Goal: Task Accomplishment & Management: Manage account settings

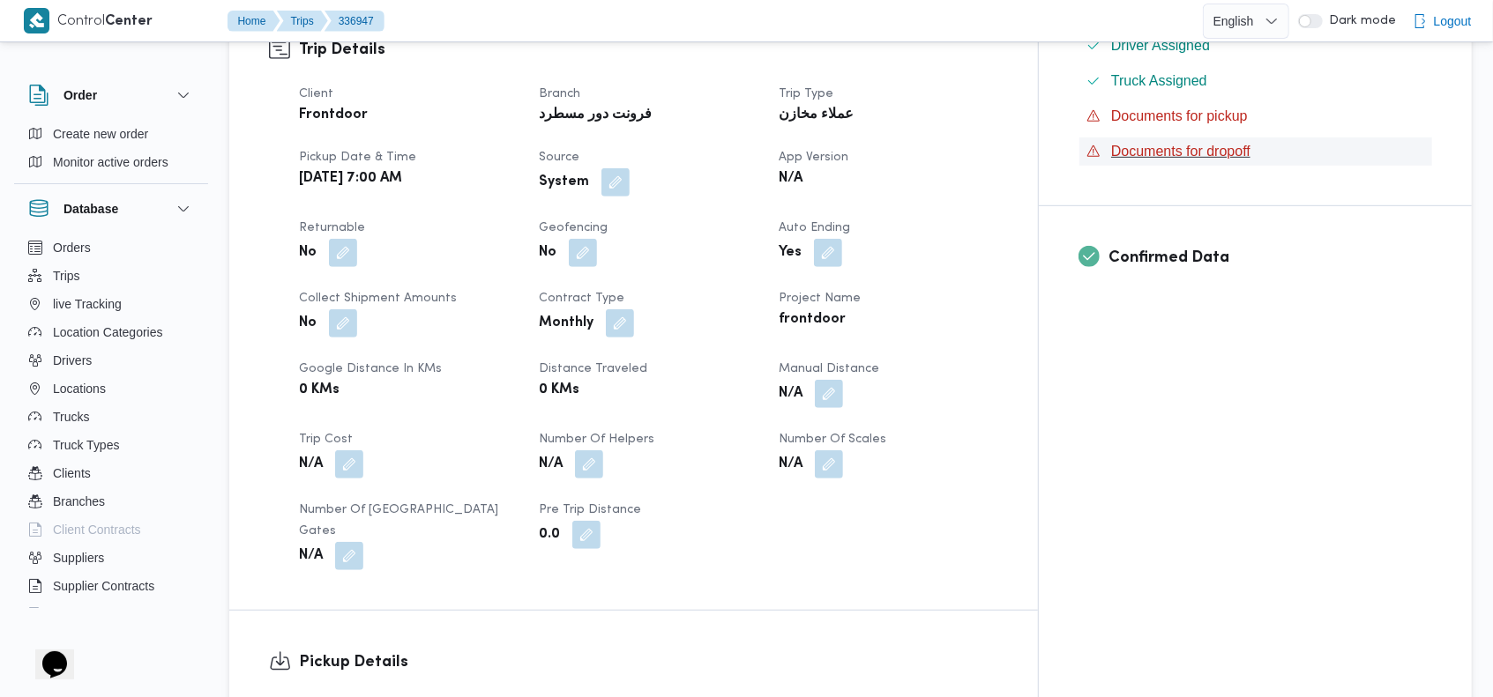
scroll to position [570, 0]
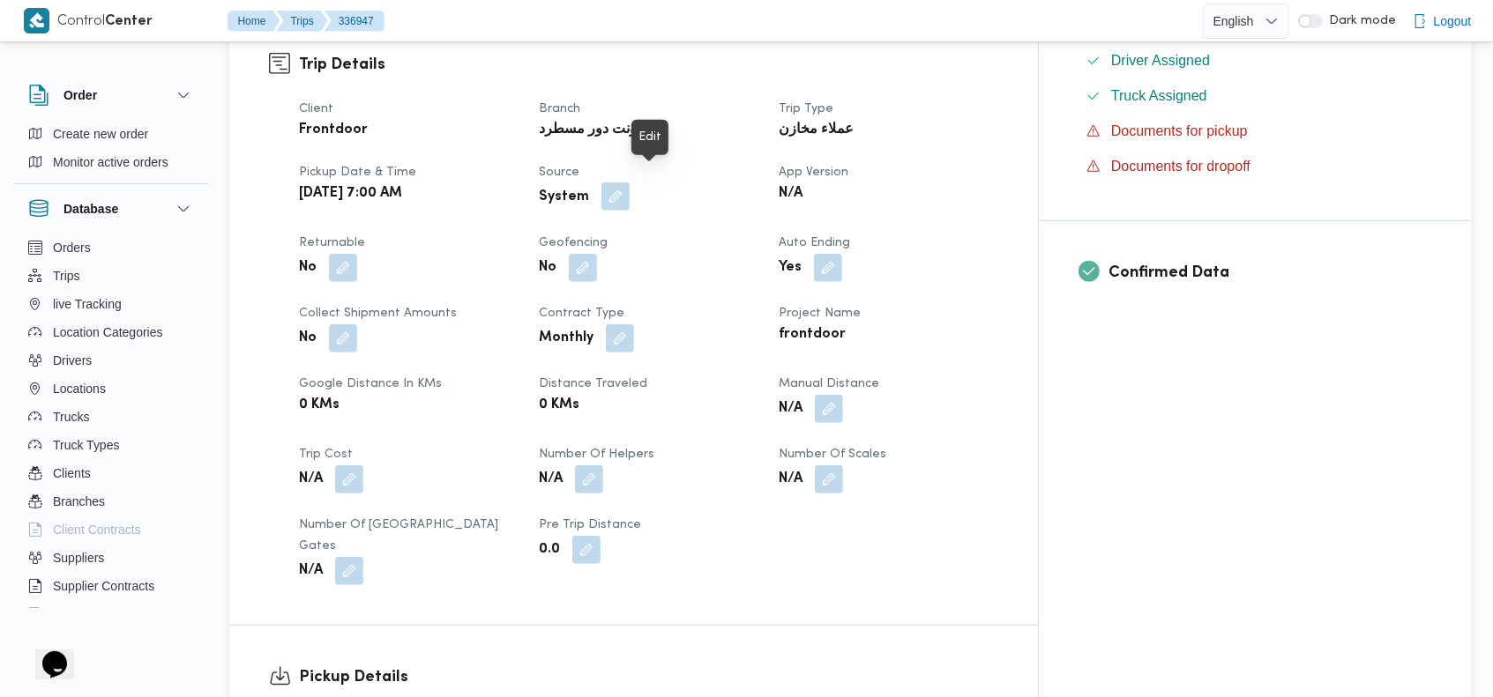
click at [630, 185] on button "button" at bounding box center [615, 197] width 28 height 28
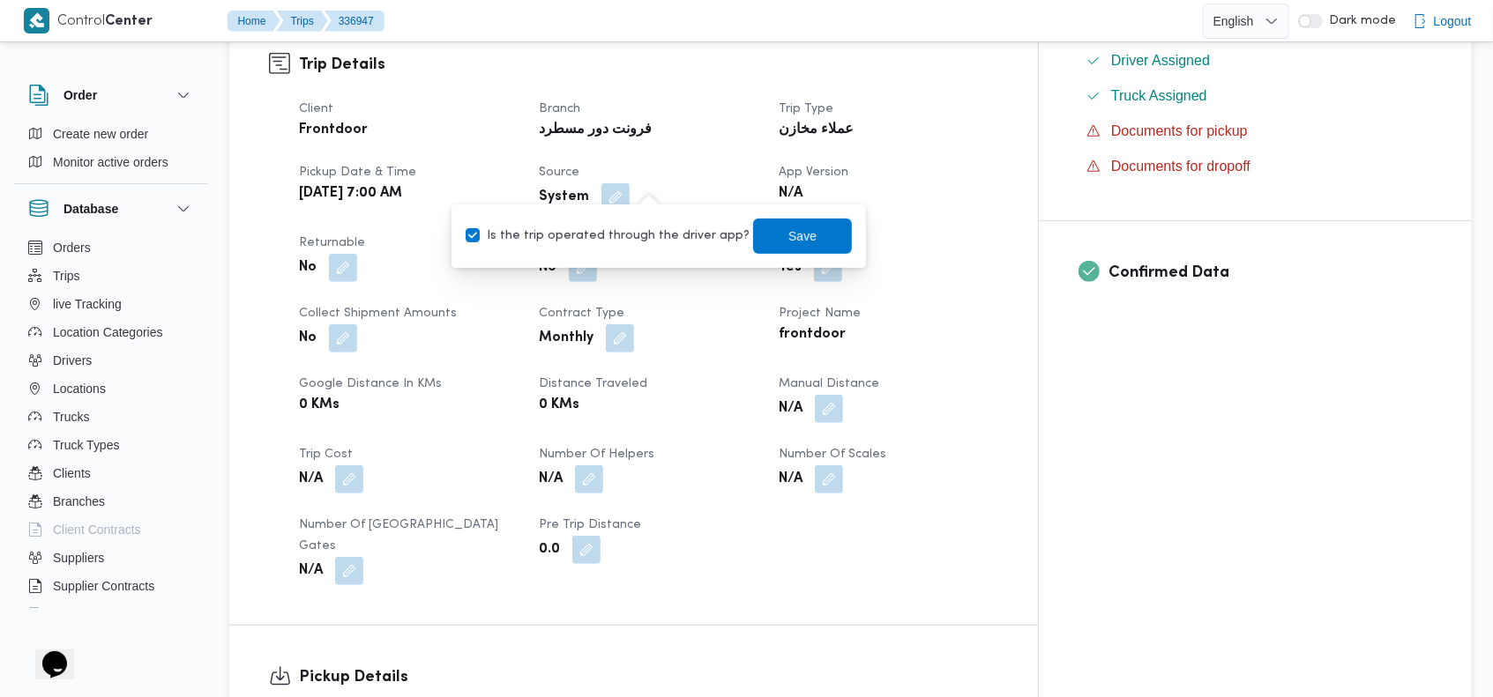
click at [610, 241] on label "Is the trip operated through the driver app?" at bounding box center [608, 236] width 284 height 21
checkbox input "false"
click at [756, 241] on span "Save" at bounding box center [802, 235] width 99 height 35
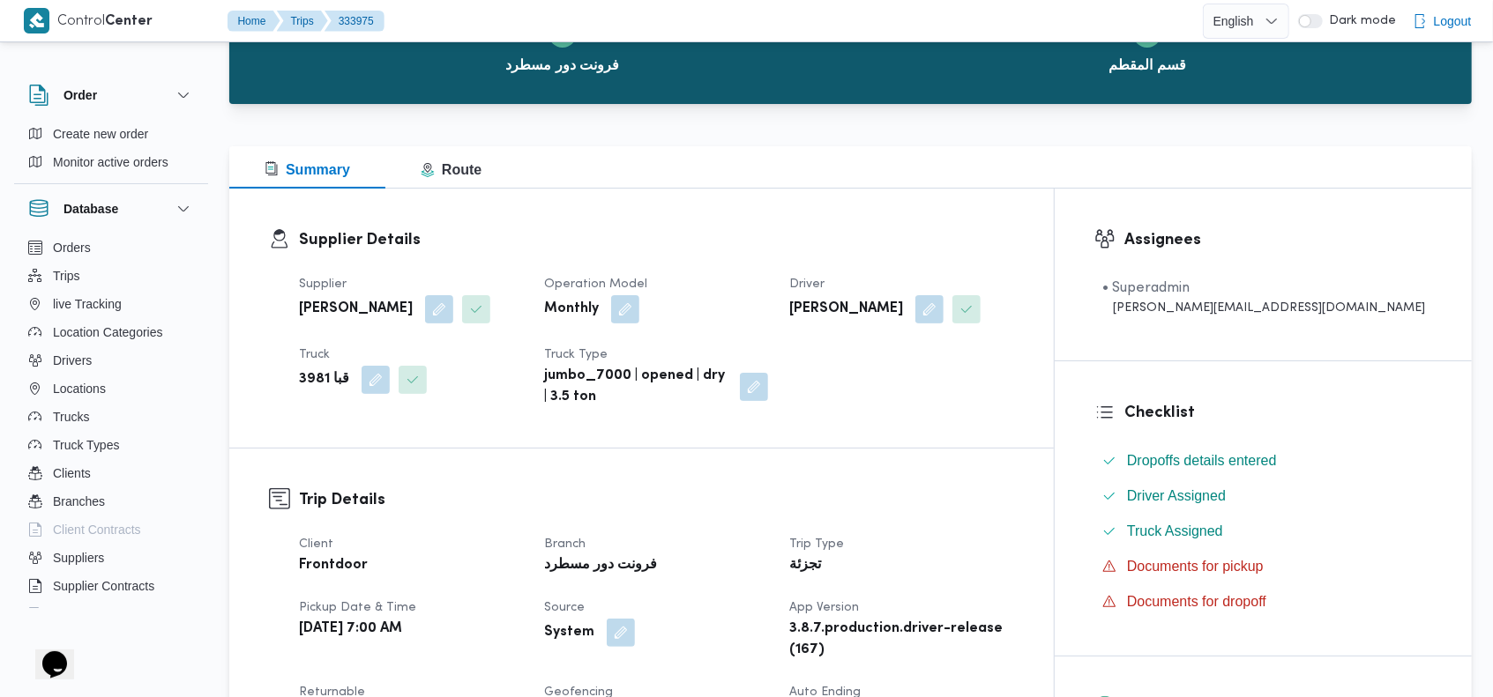
scroll to position [88, 0]
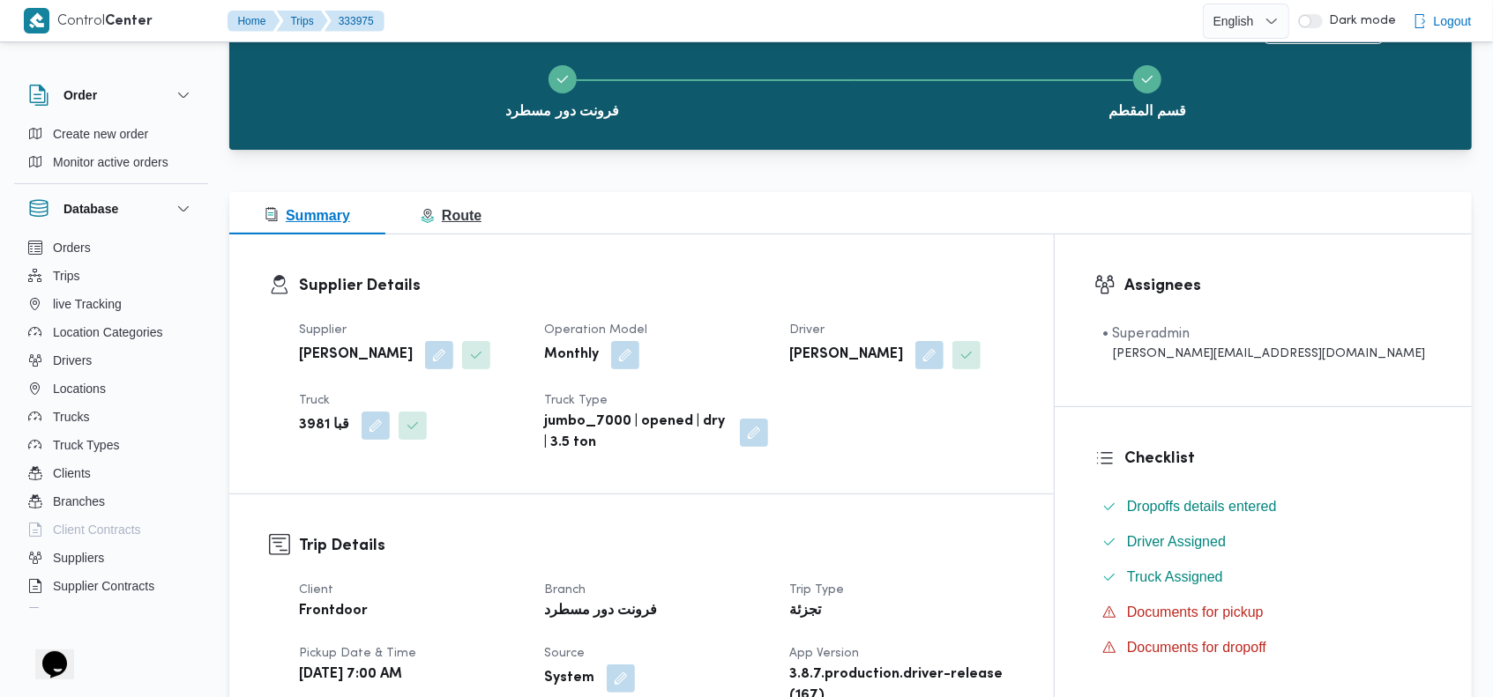
click at [452, 219] on span "Route" at bounding box center [451, 215] width 61 height 15
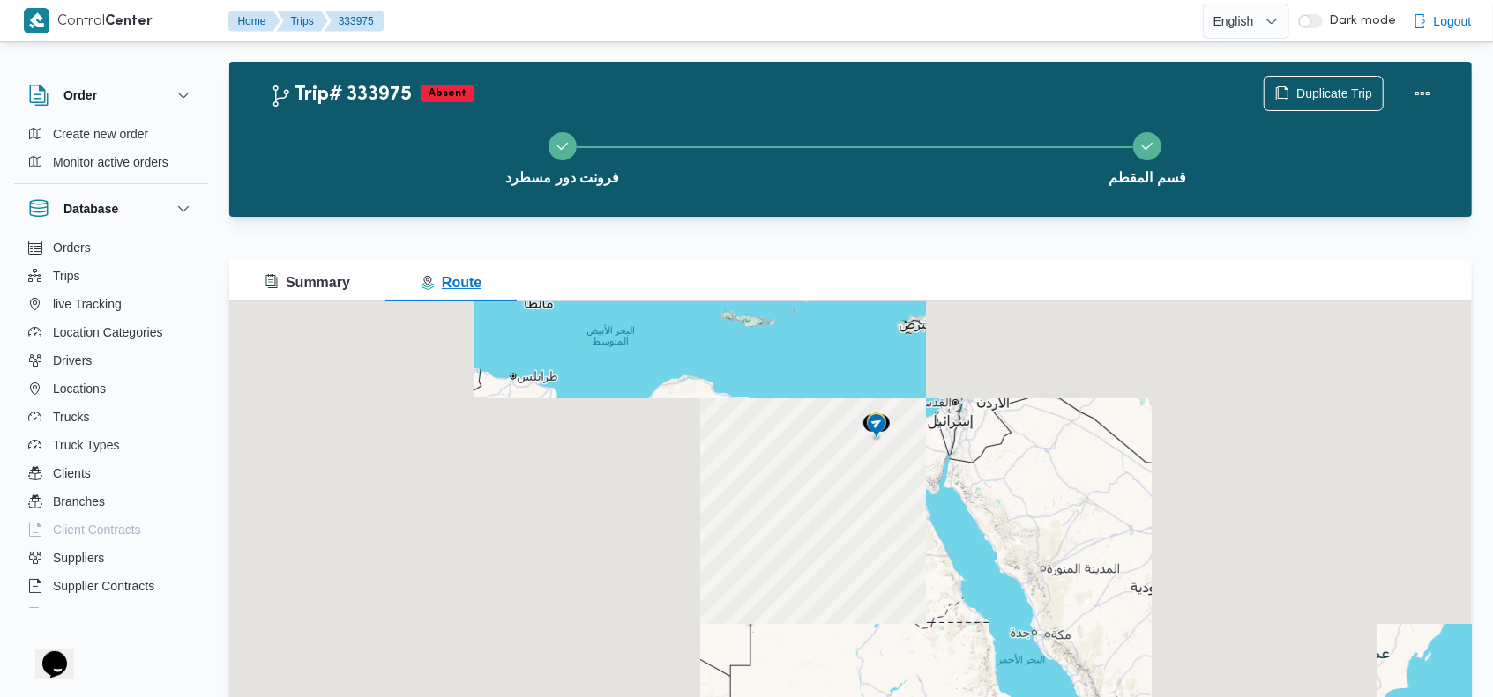
scroll to position [87, 0]
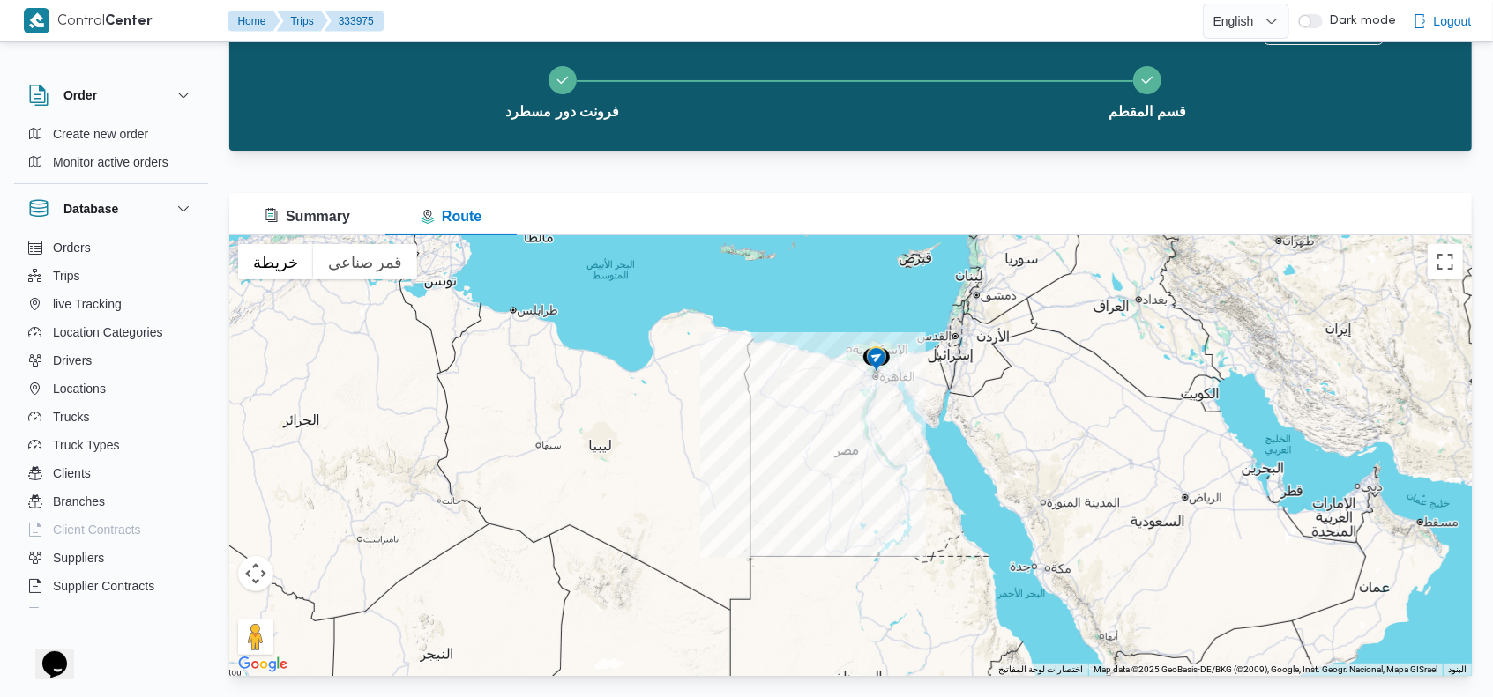
click at [871, 353] on img at bounding box center [876, 361] width 28 height 29
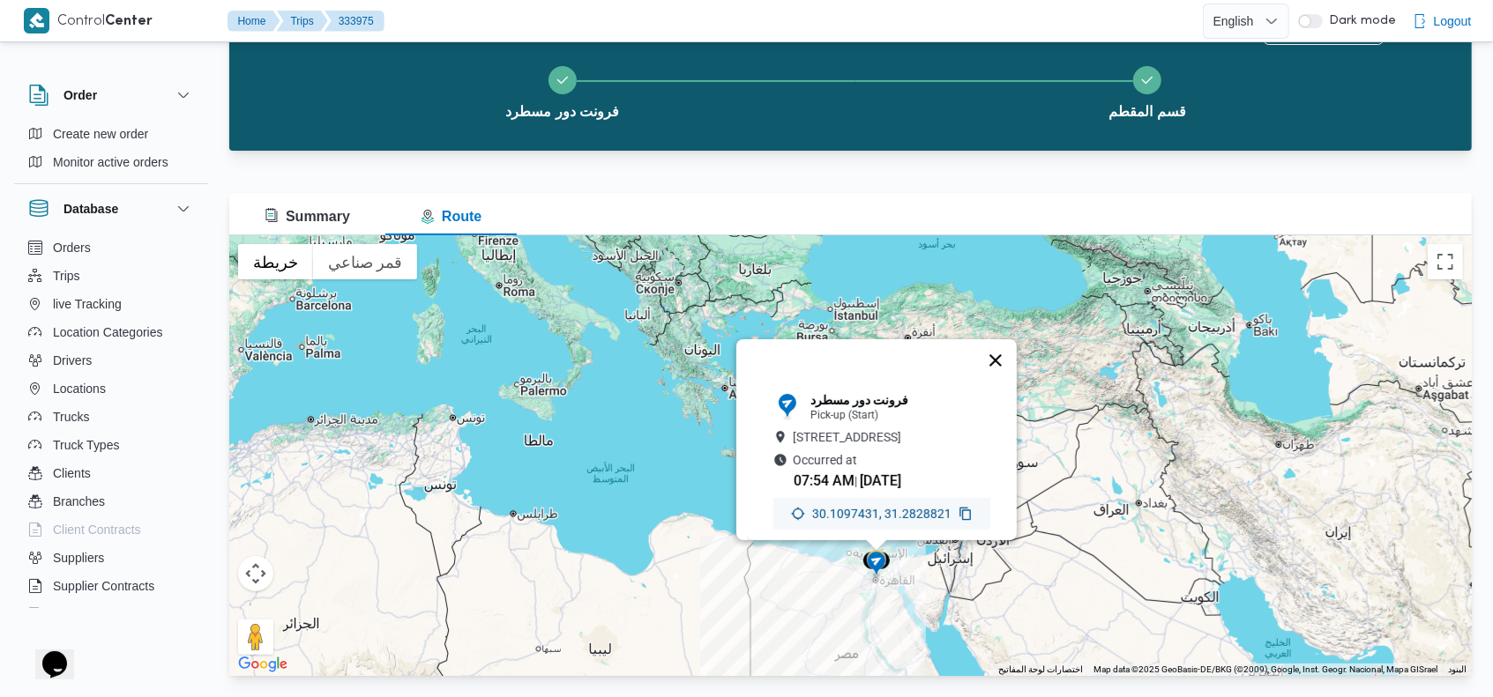
click at [1007, 339] on button "إغلاق" at bounding box center [995, 360] width 42 height 42
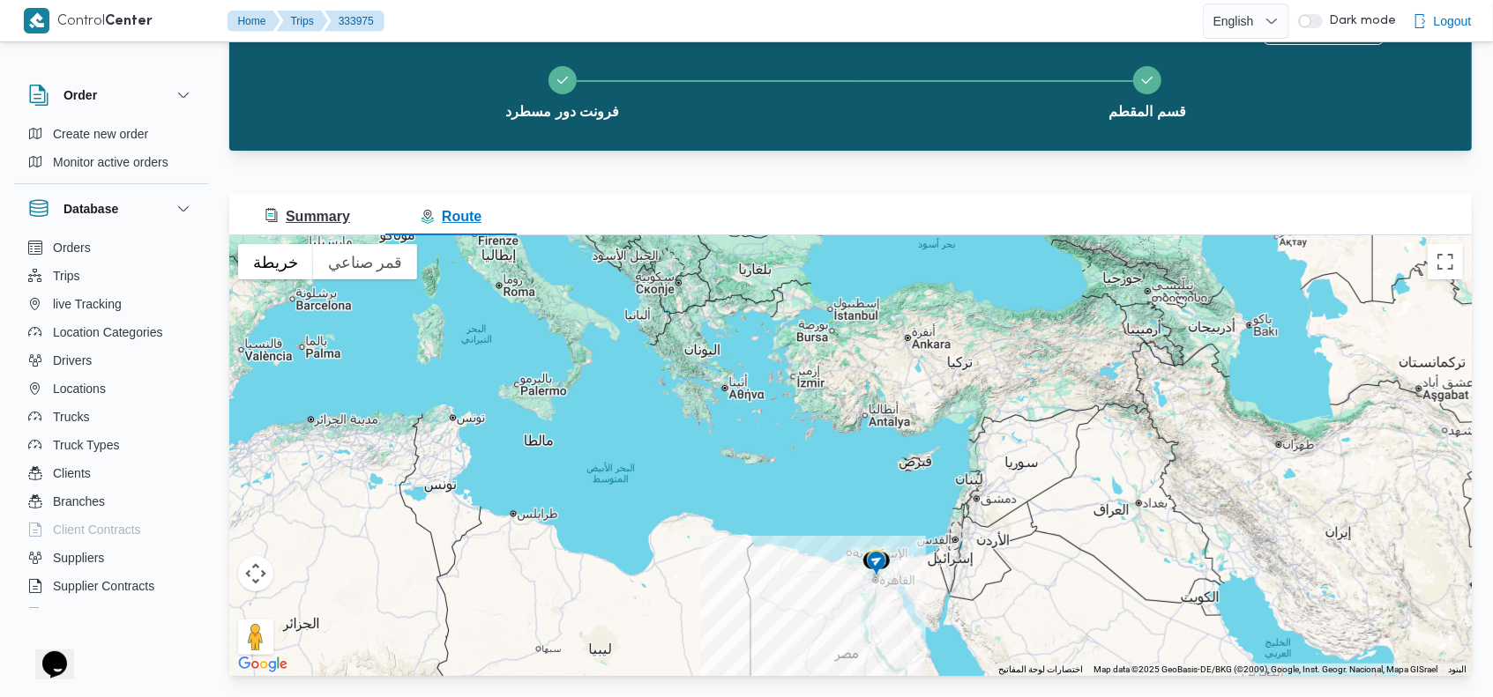
click at [304, 220] on span "Summary" at bounding box center [308, 216] width 86 height 15
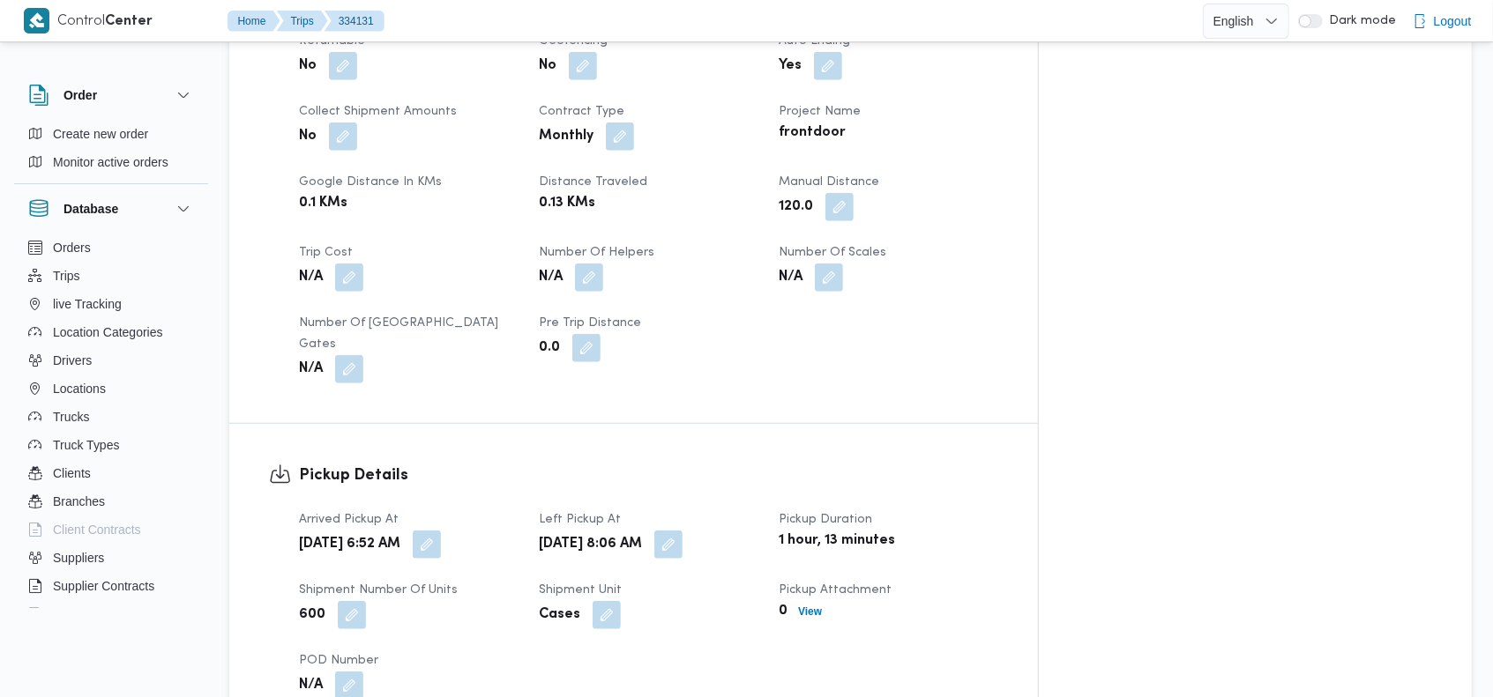
scroll to position [780, 0]
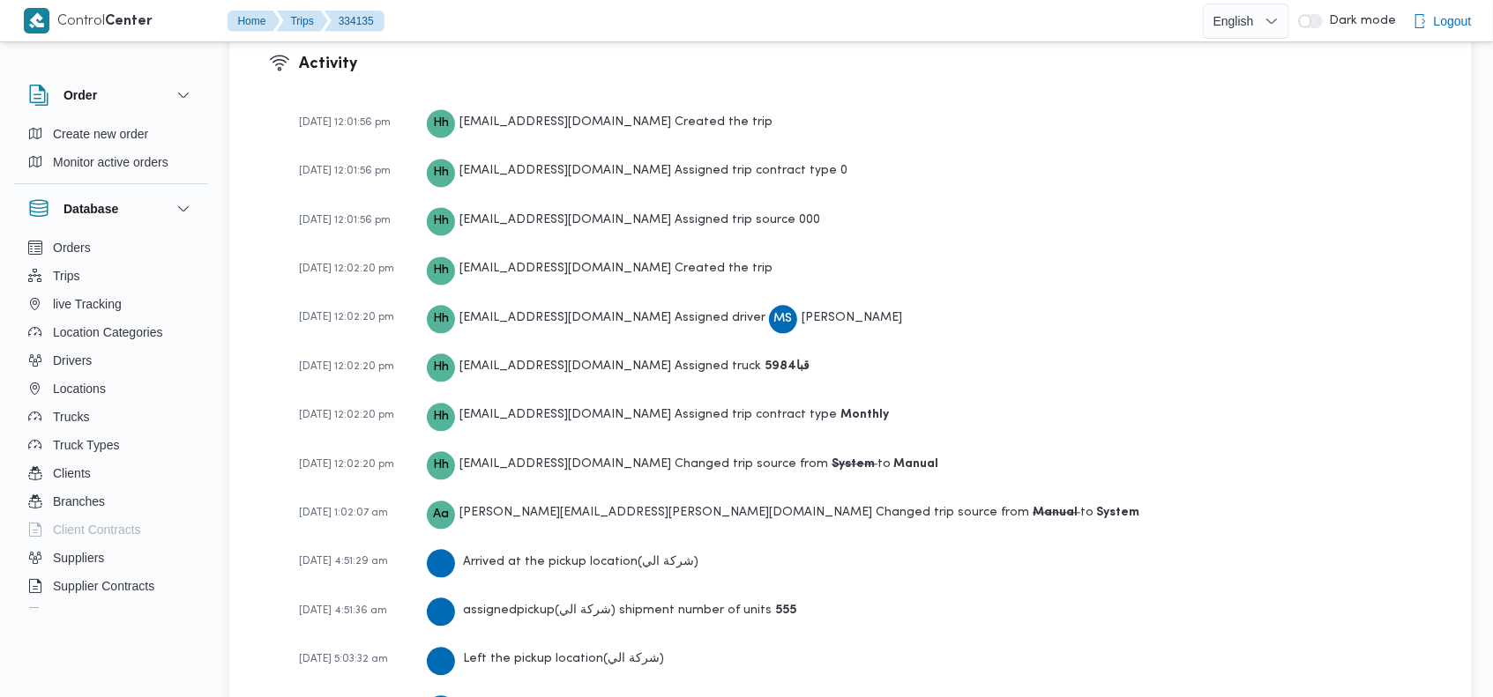
scroll to position [2449, 0]
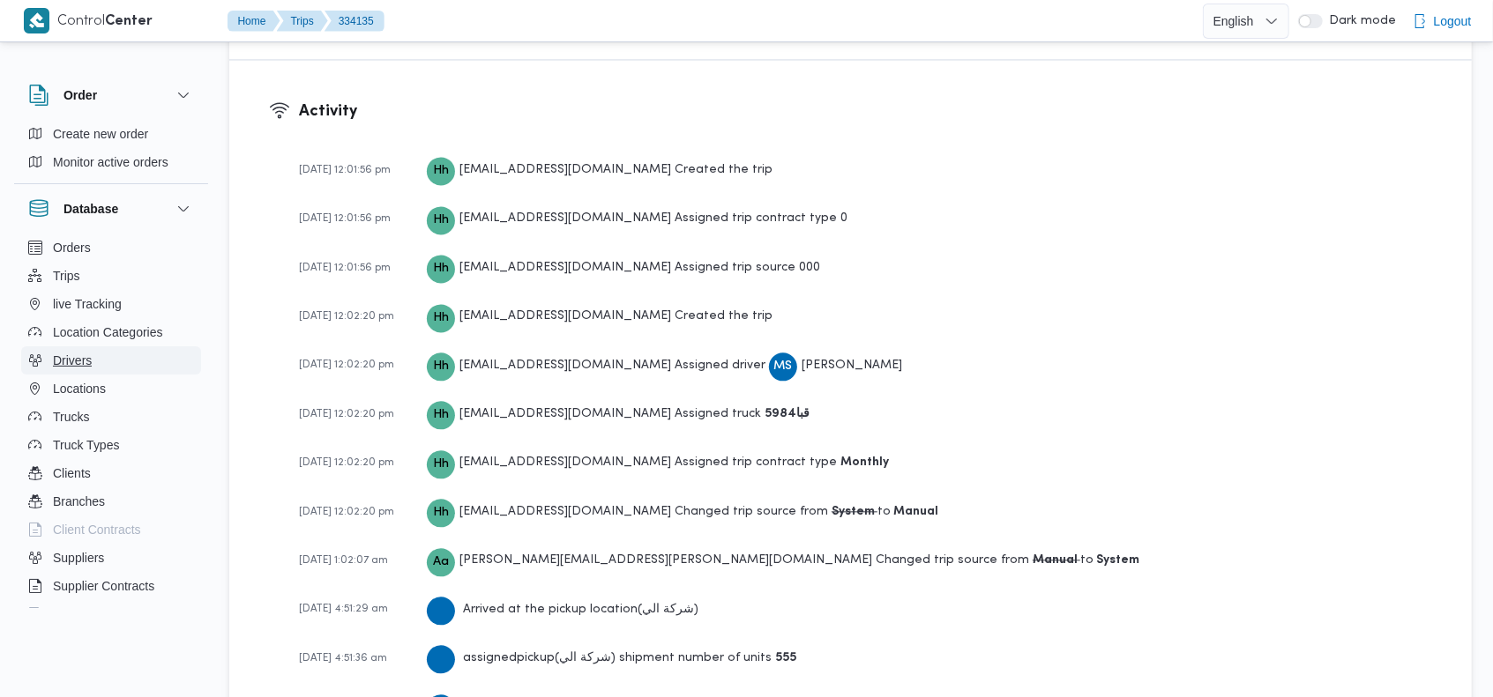
click at [80, 356] on span "Drivers" at bounding box center [72, 360] width 39 height 21
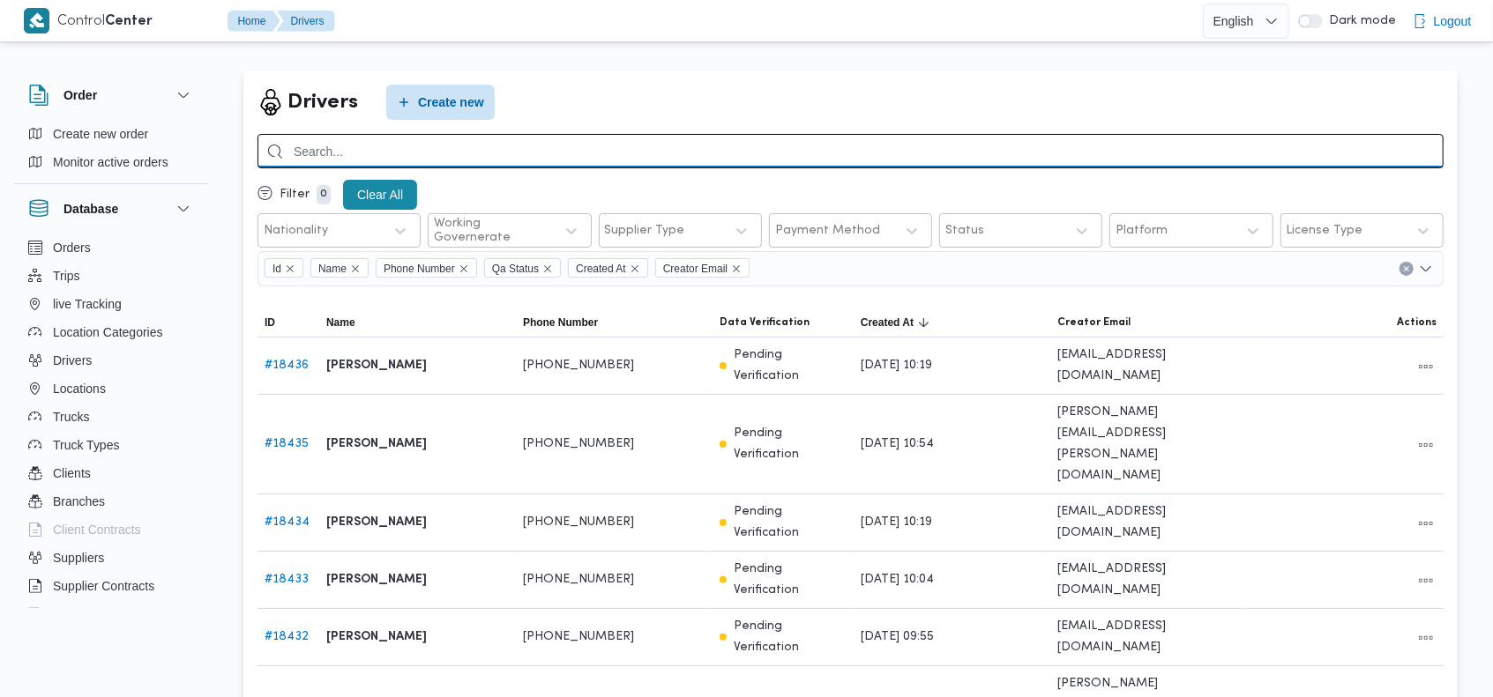
click at [988, 144] on input "search" at bounding box center [850, 151] width 1186 height 34
paste input "هاني سيد محمد محمد فج النور"
type input "هاني سيد محمد محمد فج النور"
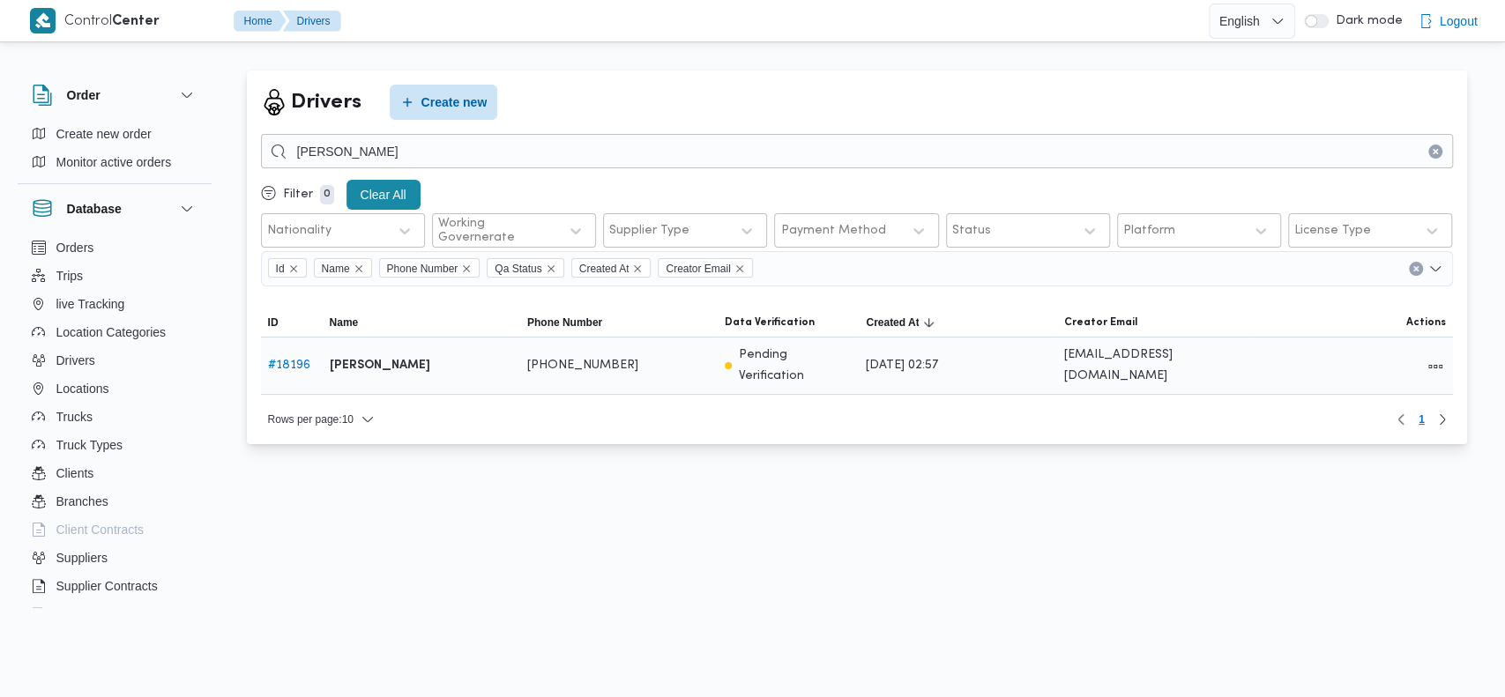
click at [285, 363] on link "# 18196" at bounding box center [289, 365] width 42 height 11
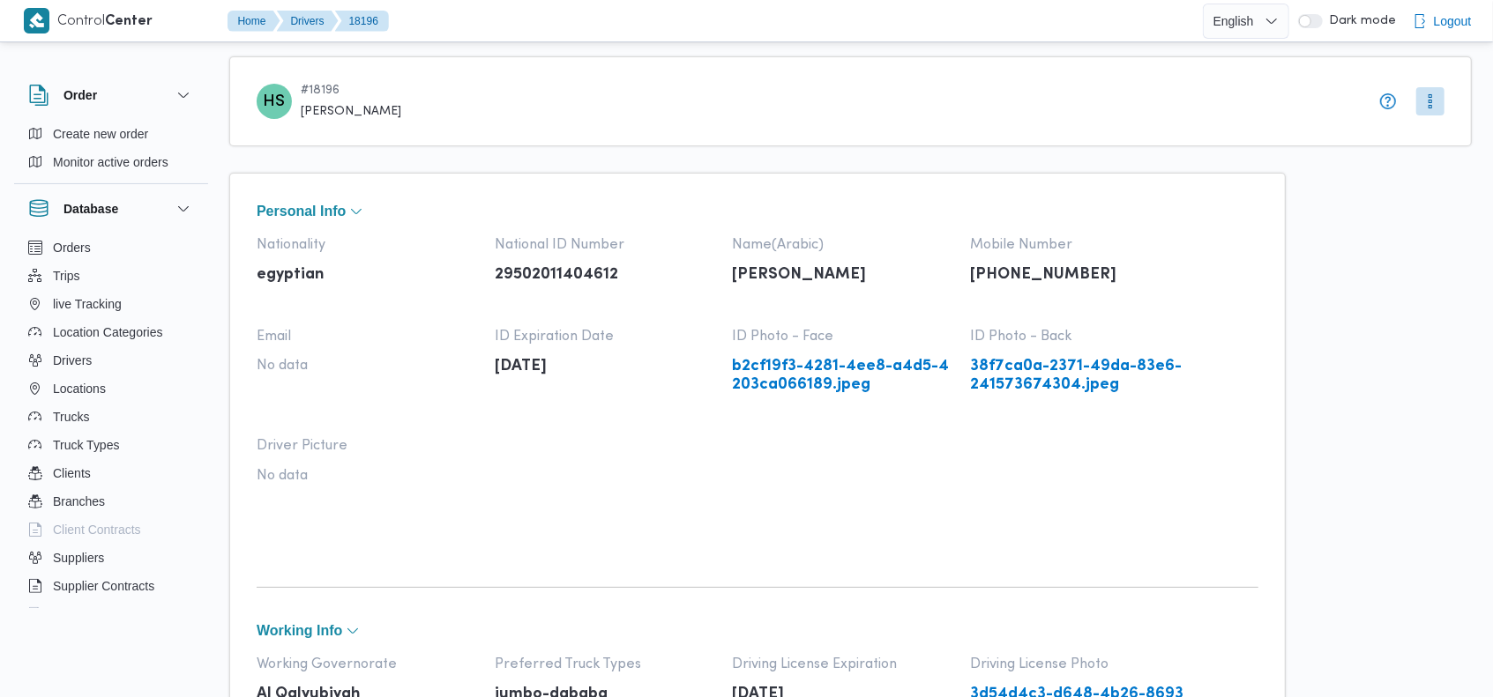
click at [980, 384] on link "38f7ca0a-2371-49da-83e6-241573674304.jpeg" at bounding box center [1080, 376] width 220 height 36
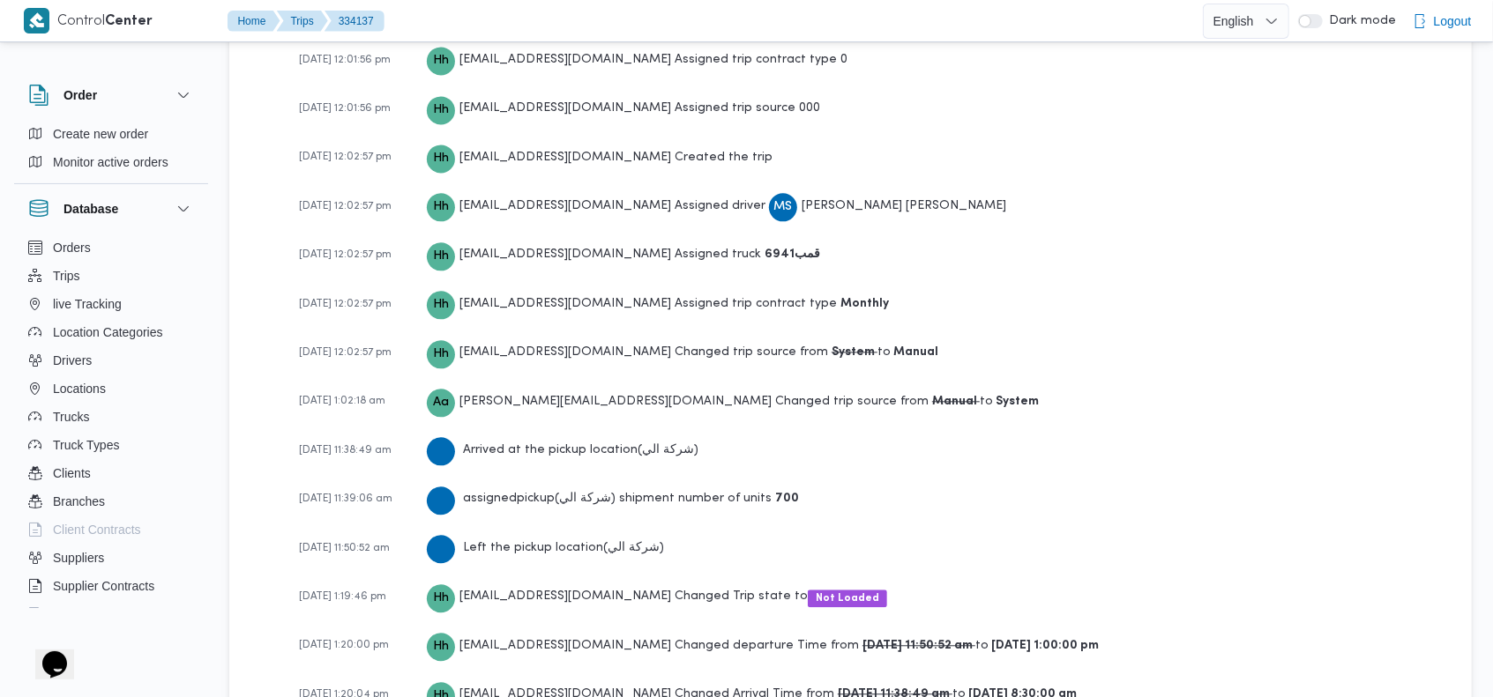
scroll to position [2664, 0]
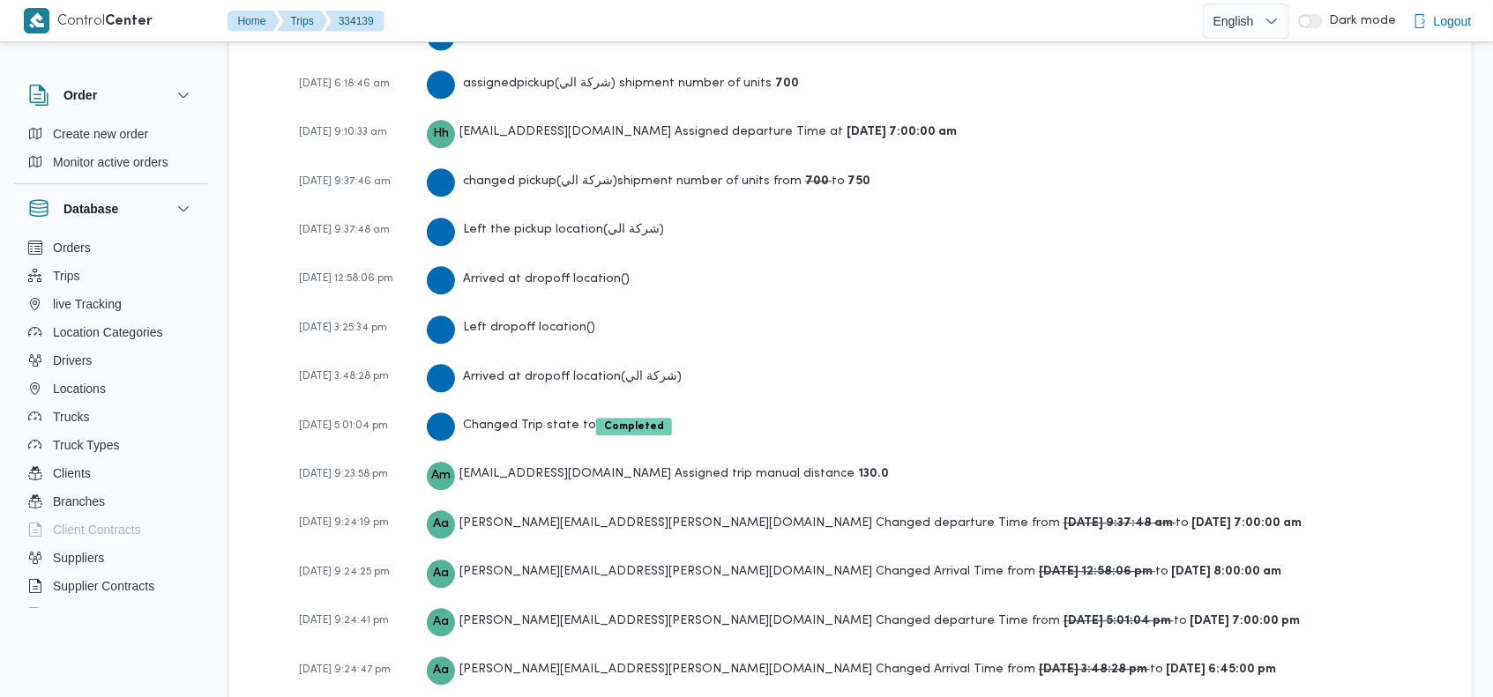
scroll to position [3111, 0]
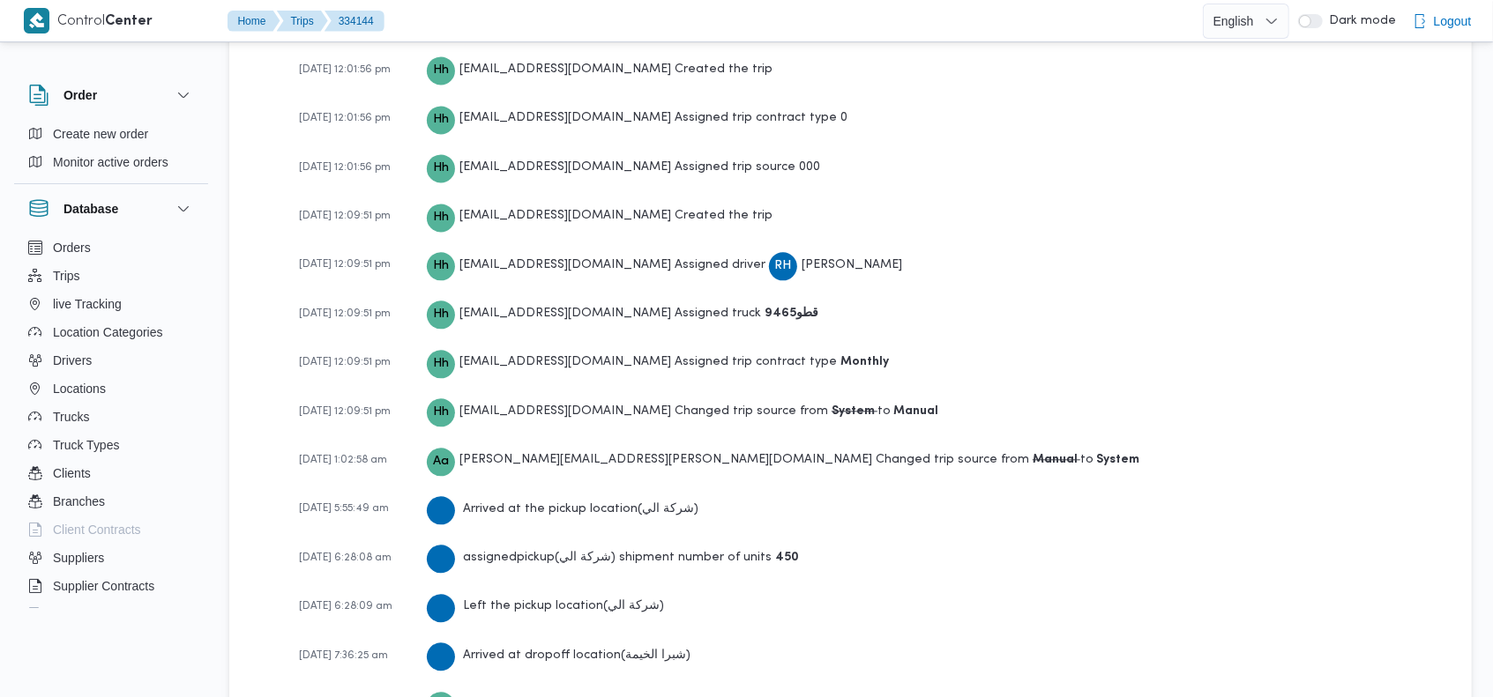
scroll to position [2810, 0]
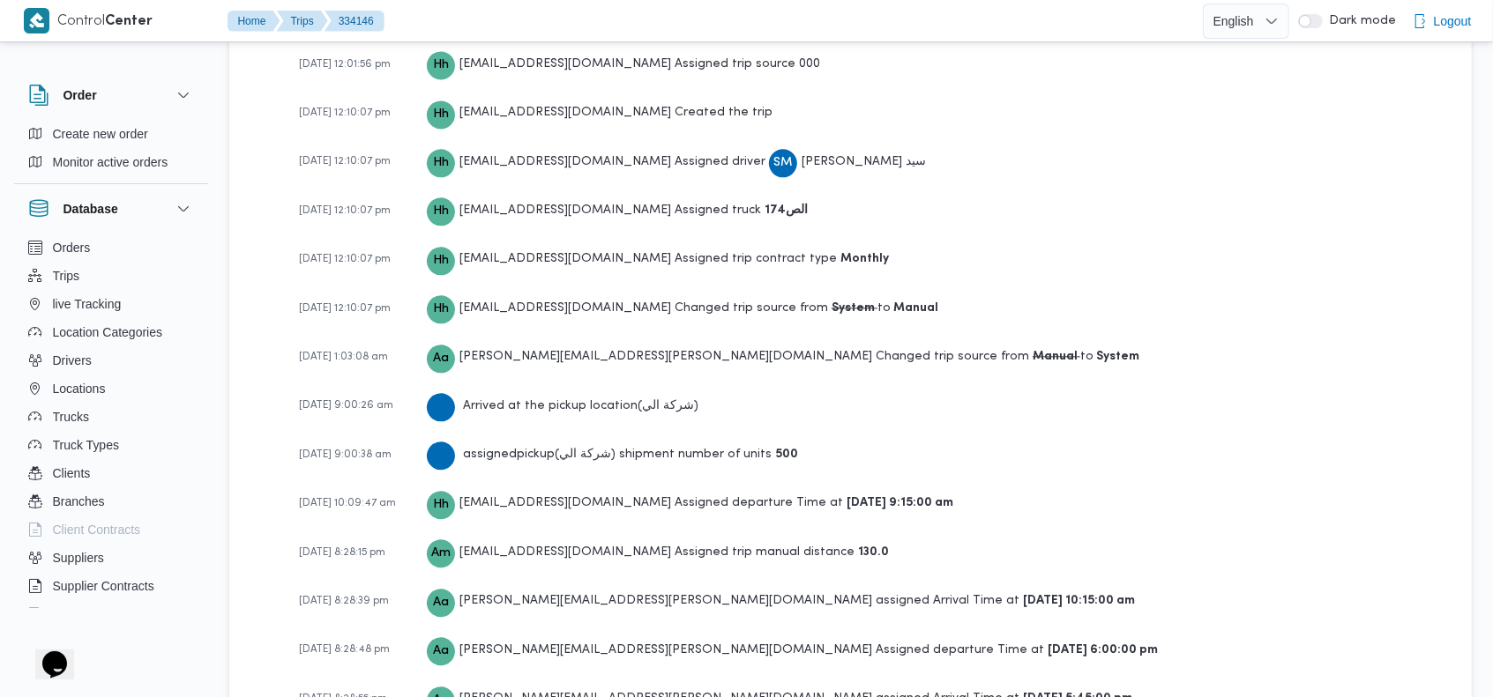
scroll to position [2810, 0]
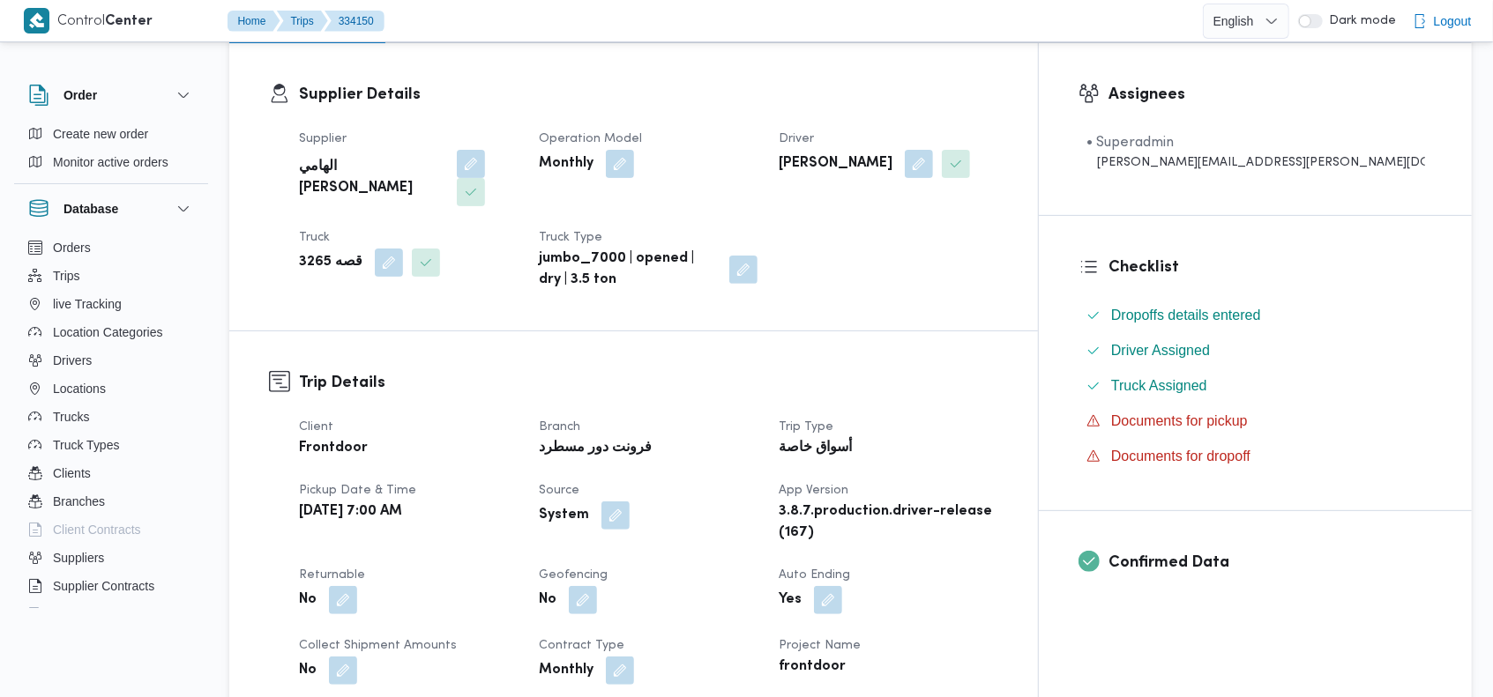
scroll to position [282, 0]
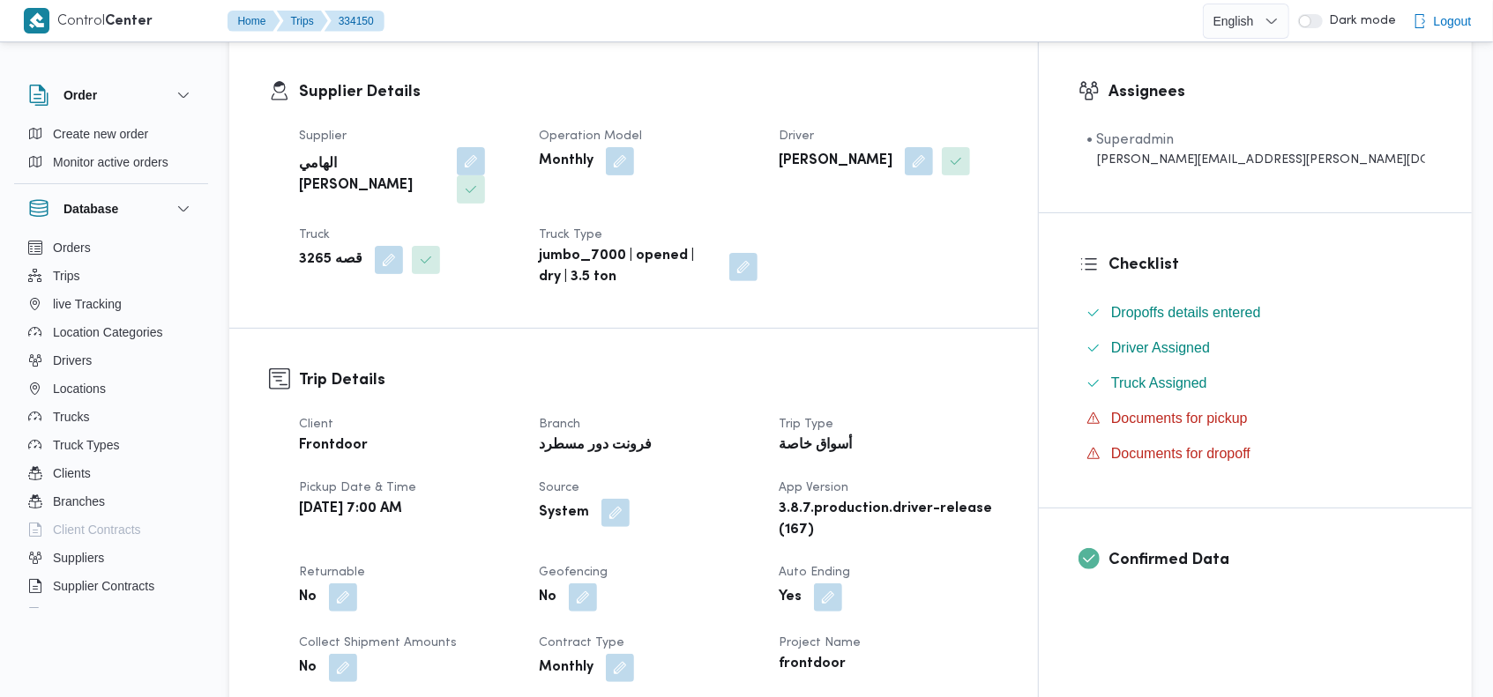
click at [892, 154] on b "هاني سيد محمد محمد فج النور" at bounding box center [836, 161] width 114 height 21
copy div "هاني سيد محمد محمد فج النور"
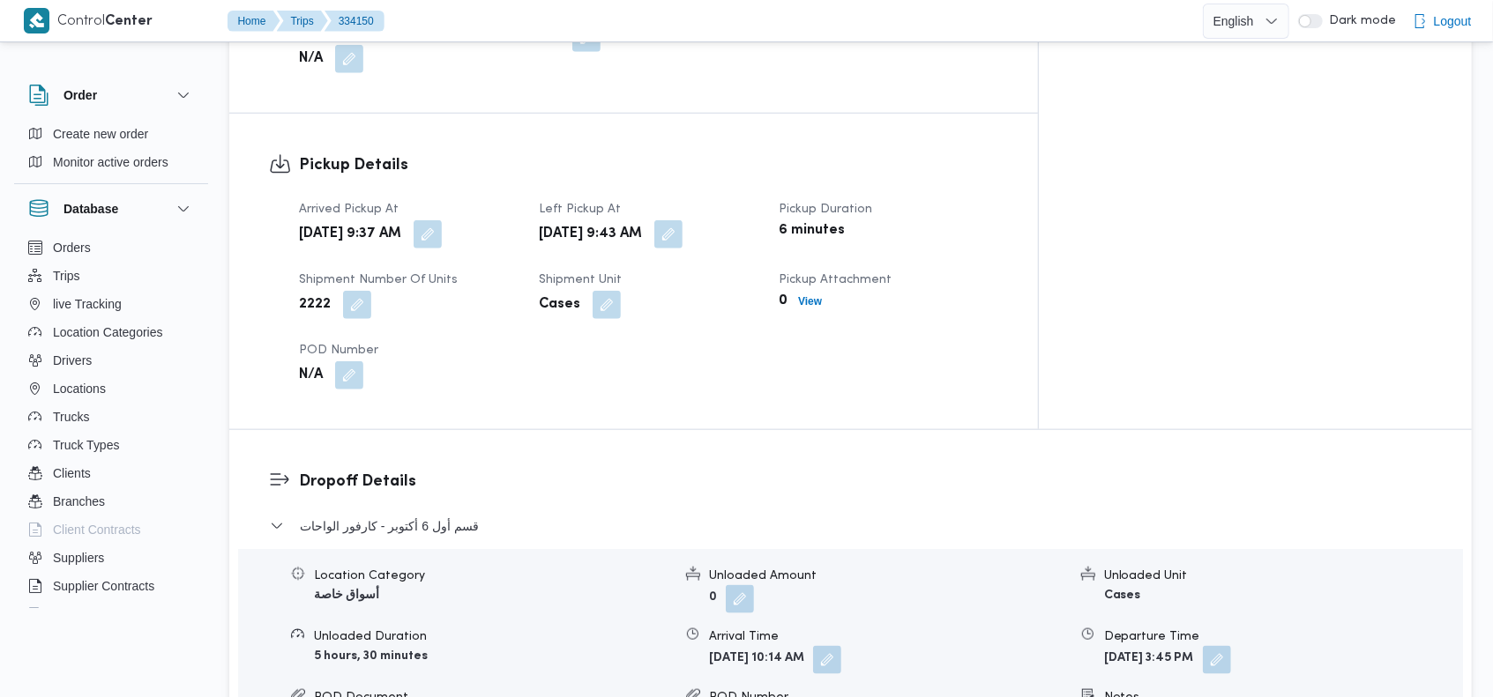
scroll to position [2911, 0]
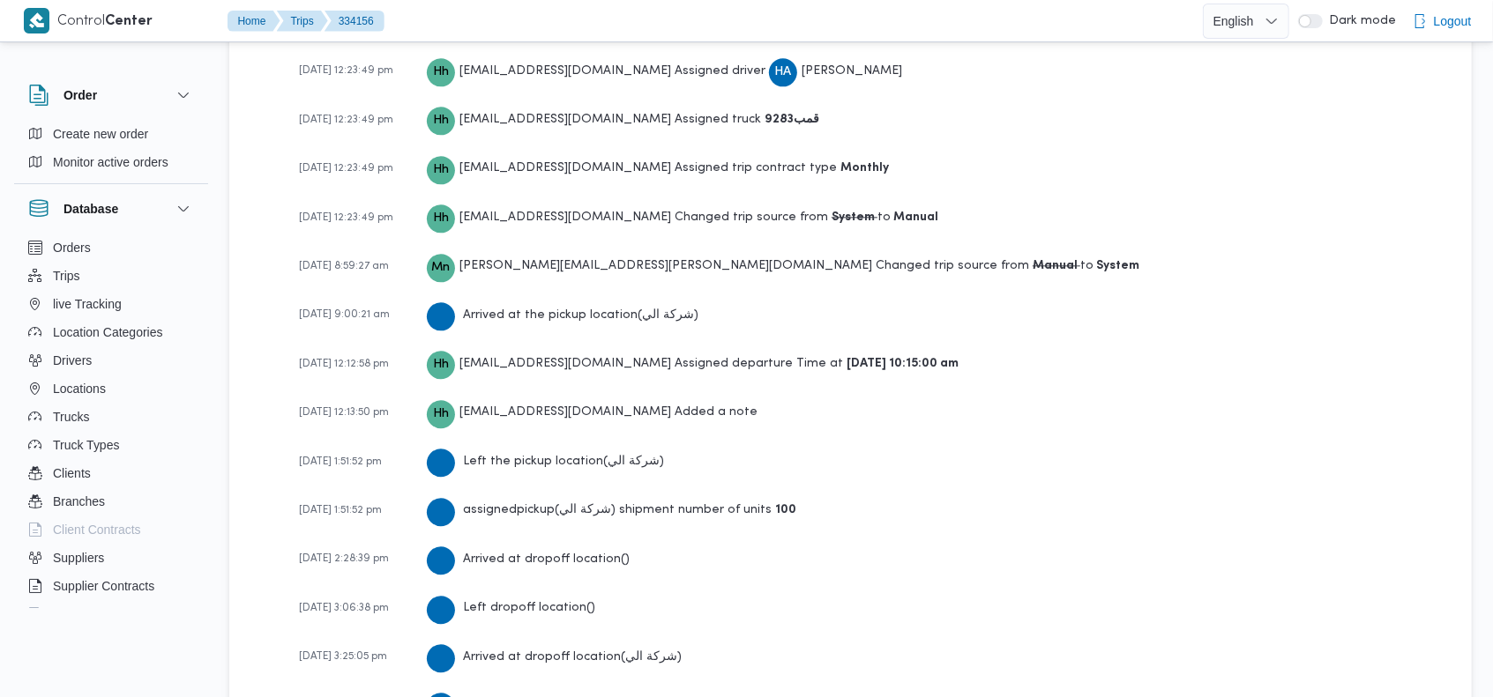
scroll to position [3111, 0]
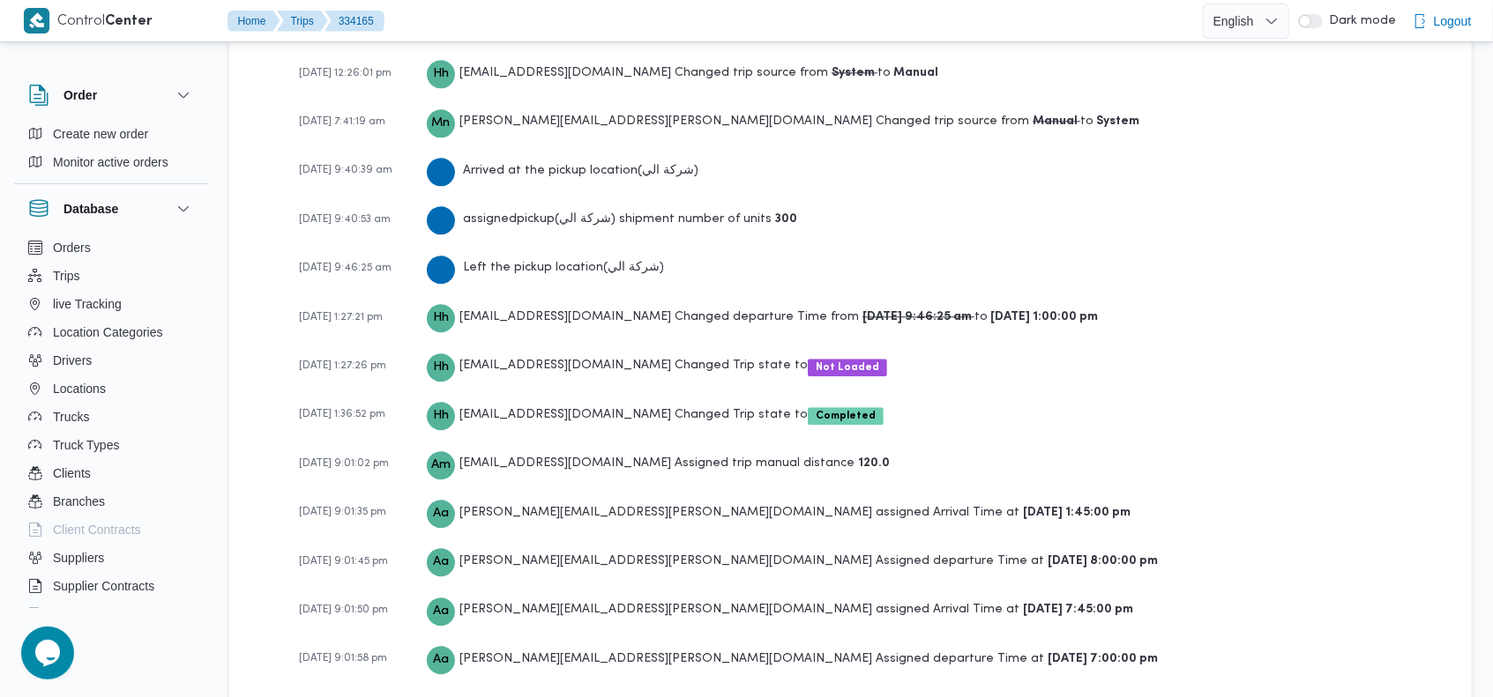
scroll to position [2911, 0]
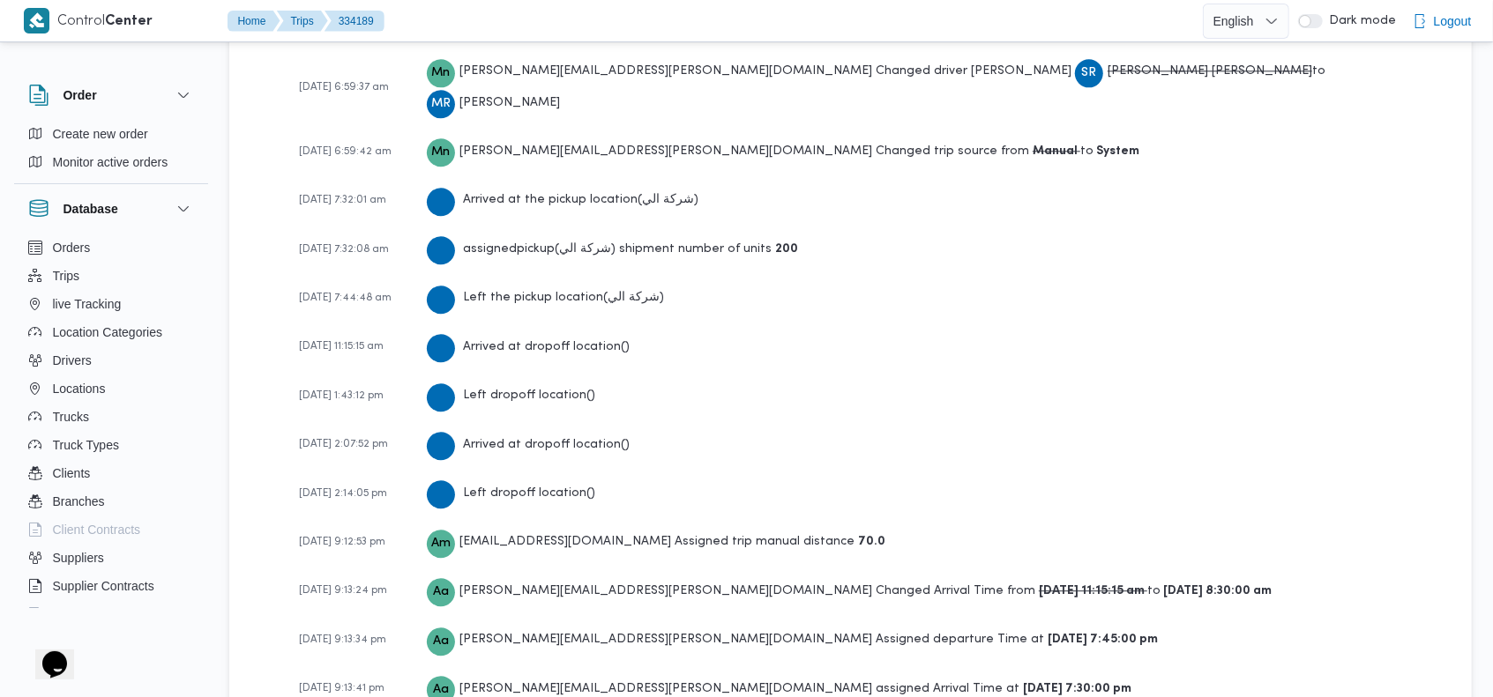
scroll to position [3107, 0]
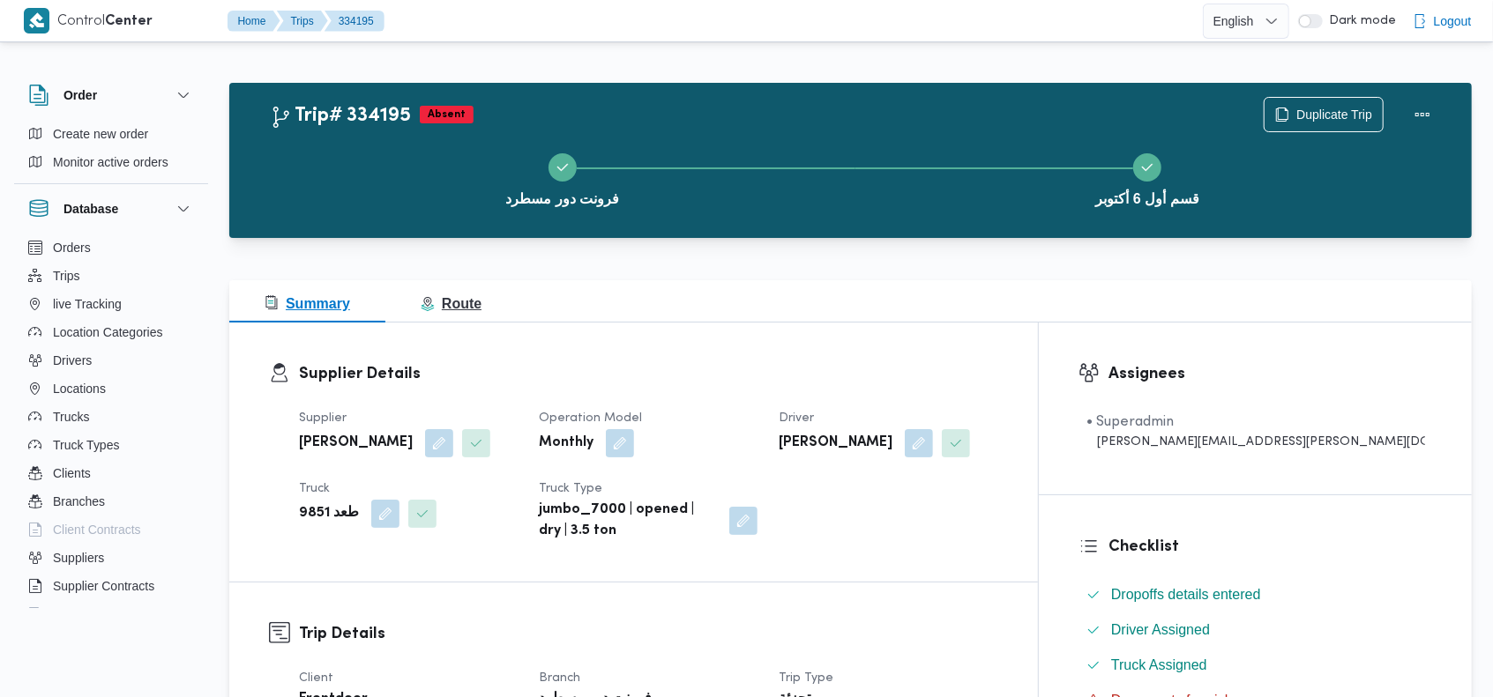
click at [457, 300] on span "Route" at bounding box center [451, 303] width 61 height 15
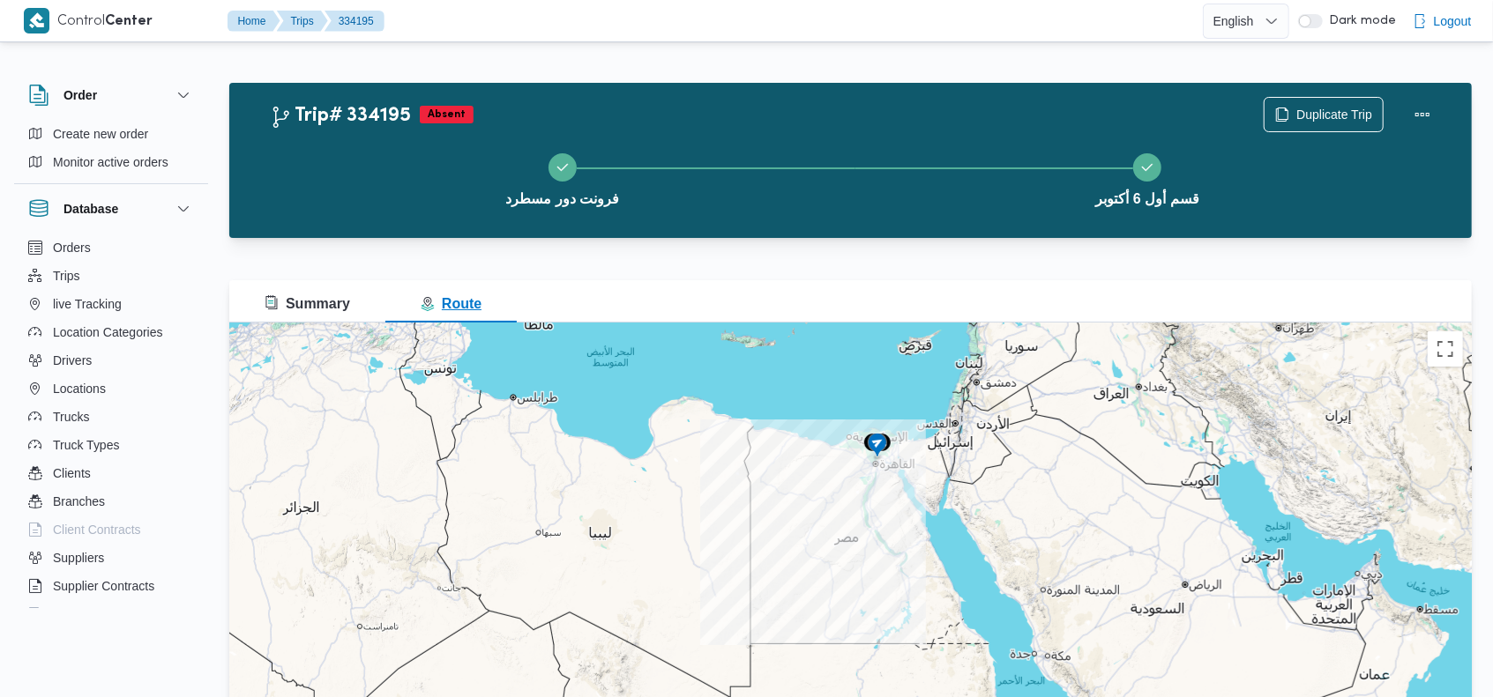
scroll to position [87, 0]
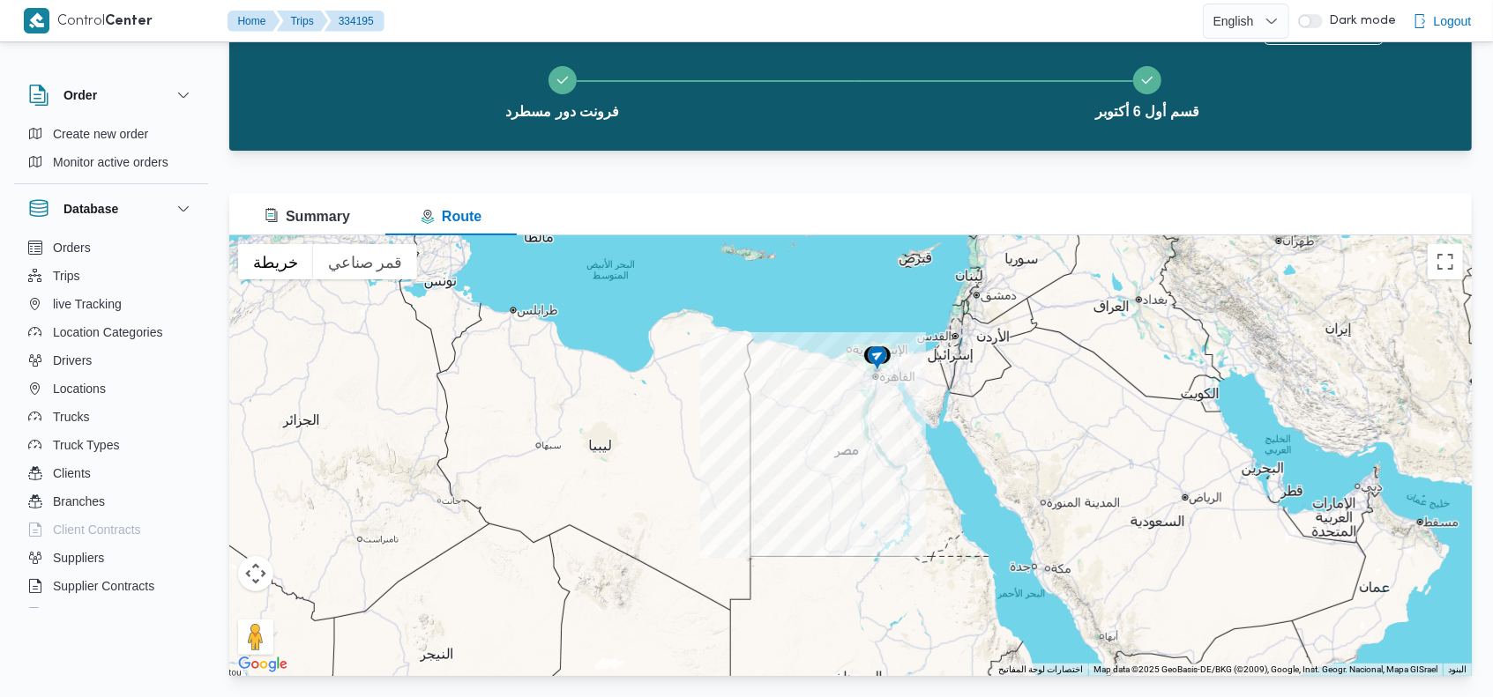
click at [875, 357] on img at bounding box center [877, 359] width 28 height 29
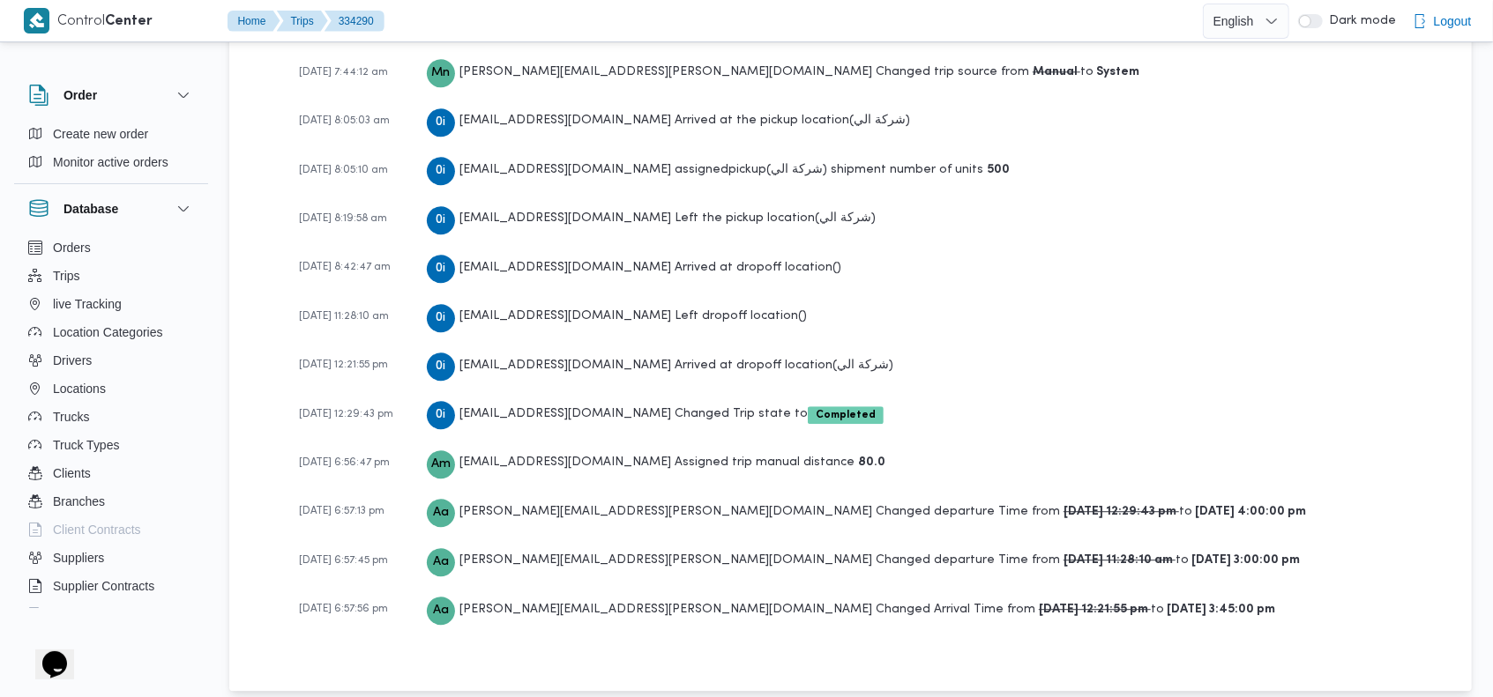
scroll to position [3010, 0]
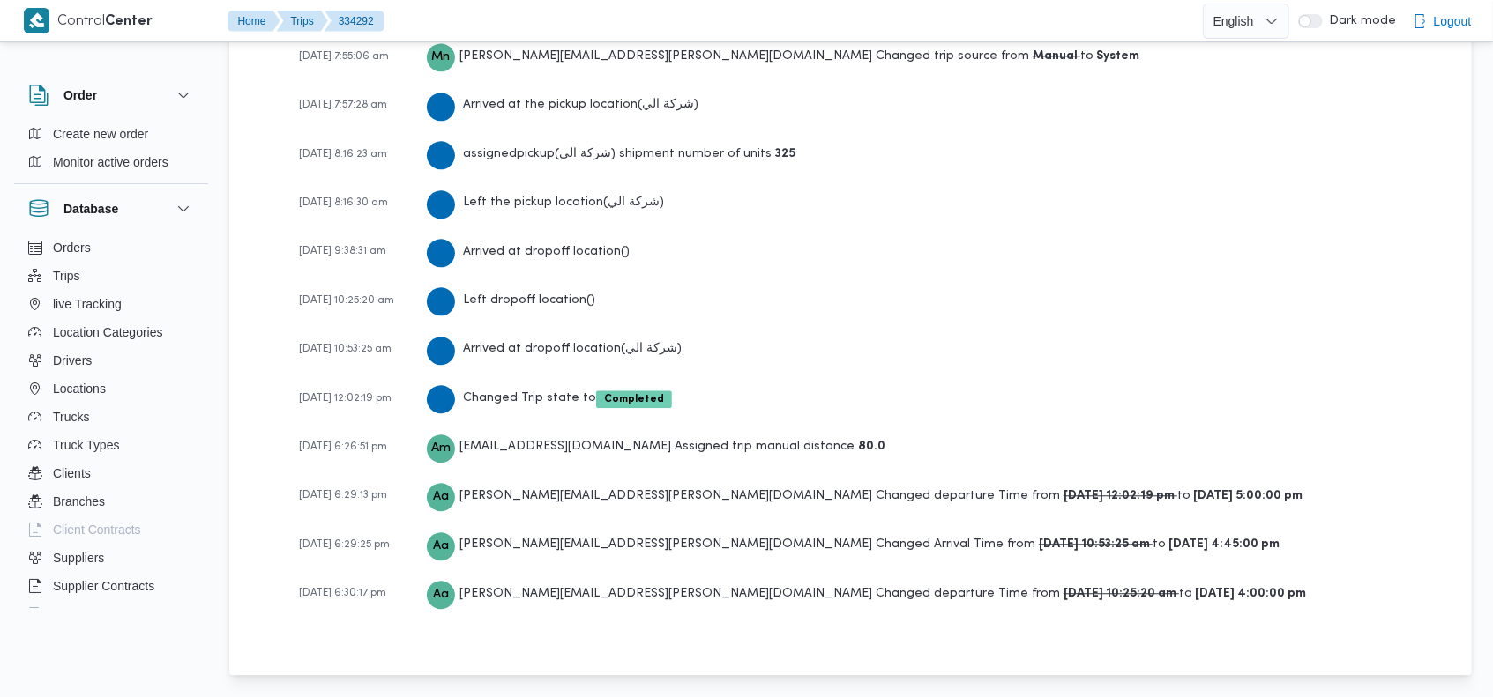
scroll to position [2761, 0]
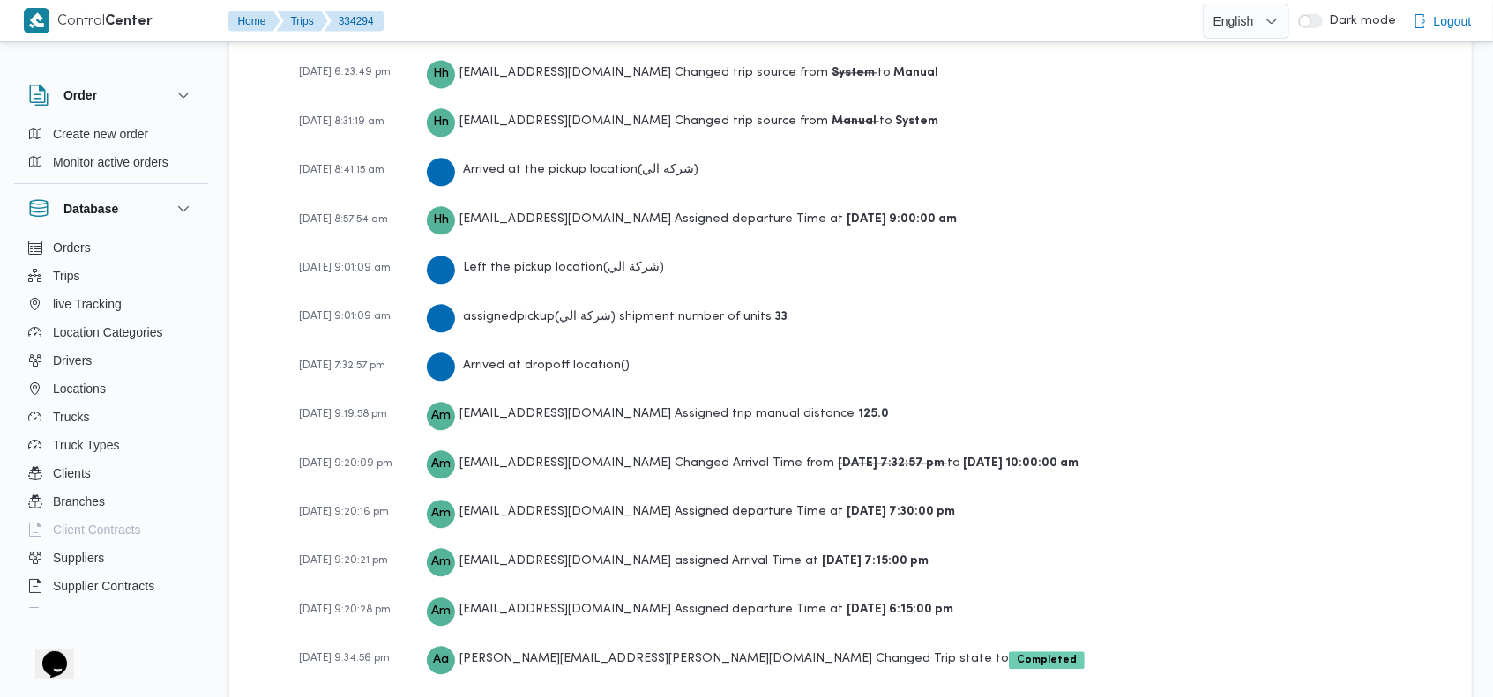
scroll to position [2761, 0]
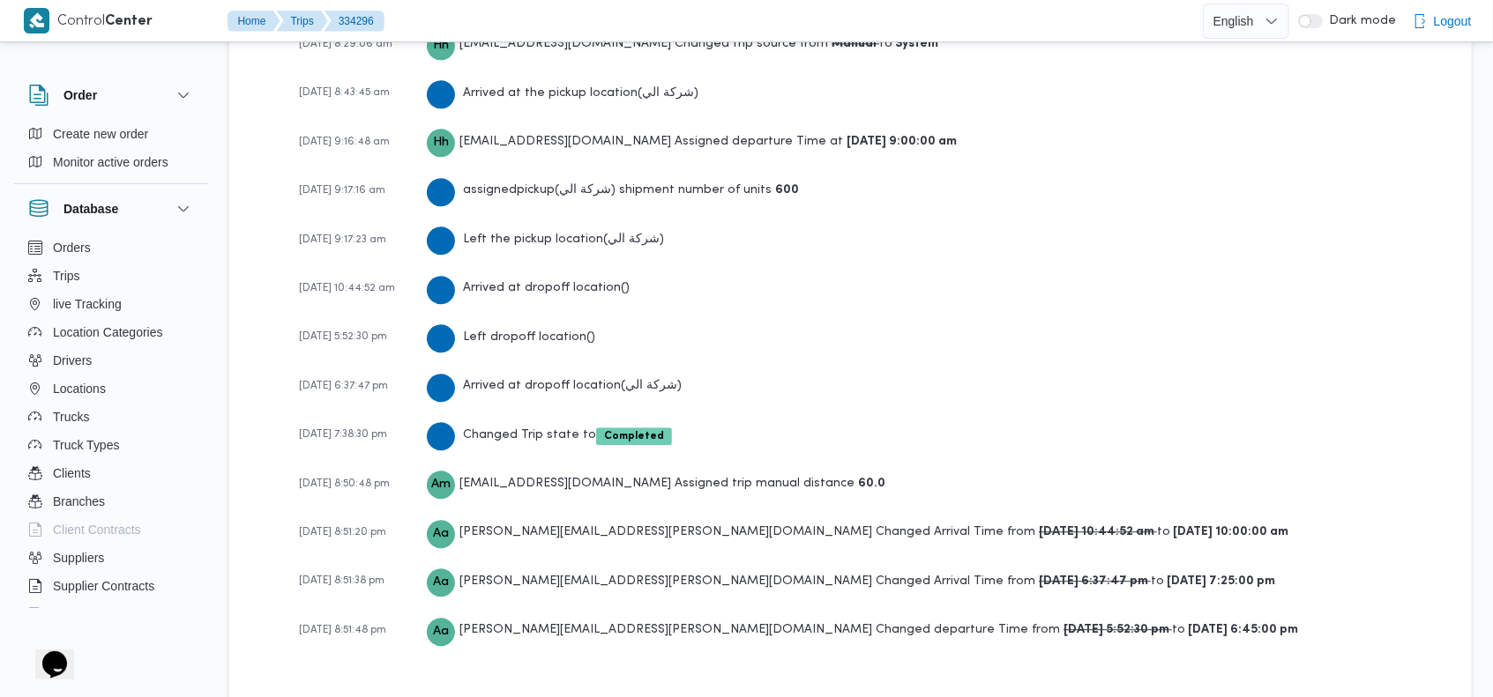
scroll to position [2961, 0]
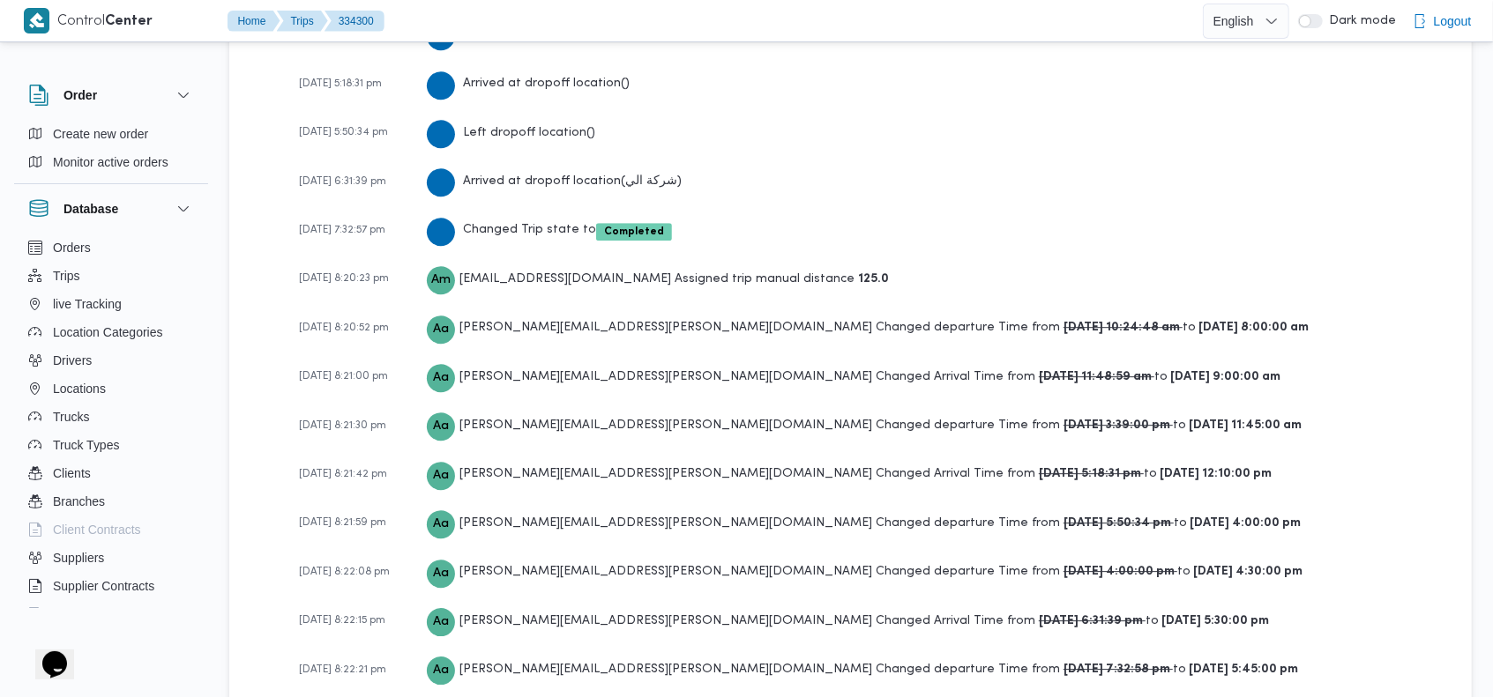
scroll to position [3357, 0]
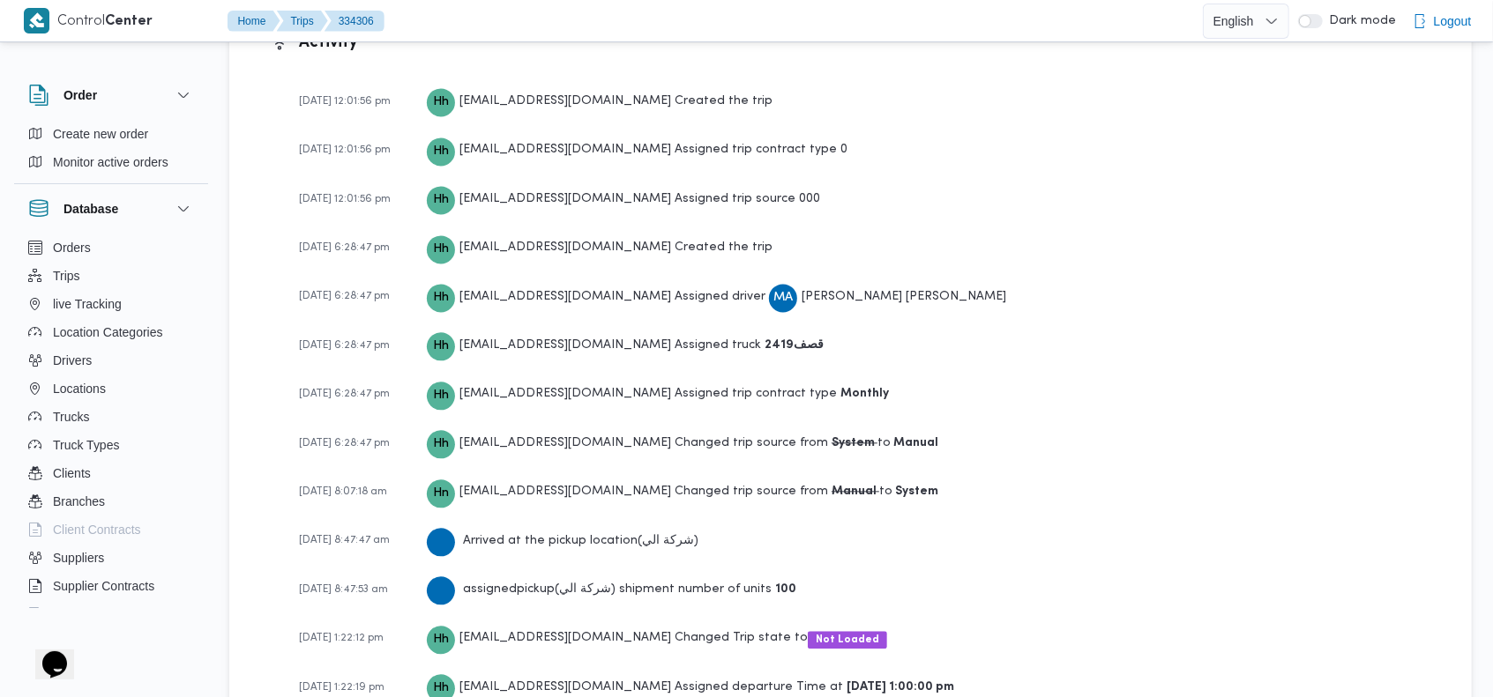
scroll to position [2514, 0]
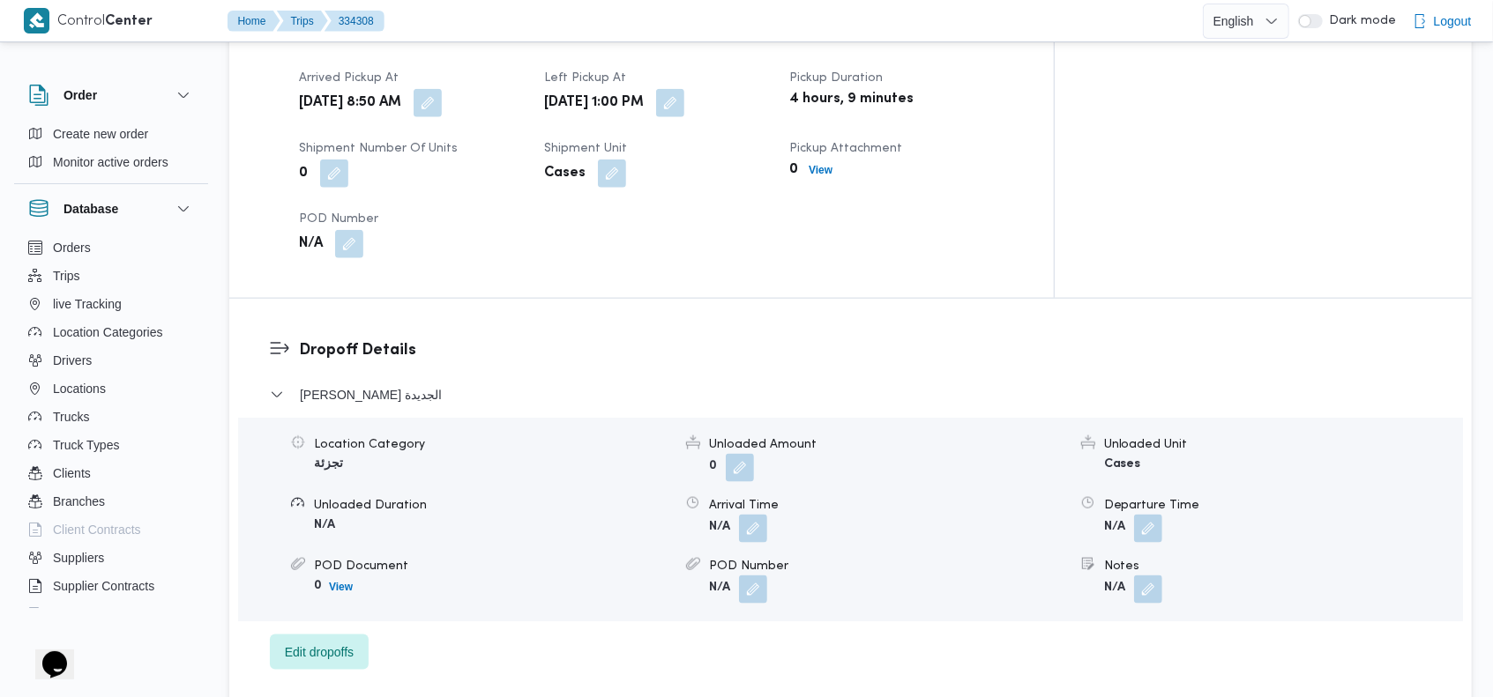
scroll to position [2465, 0]
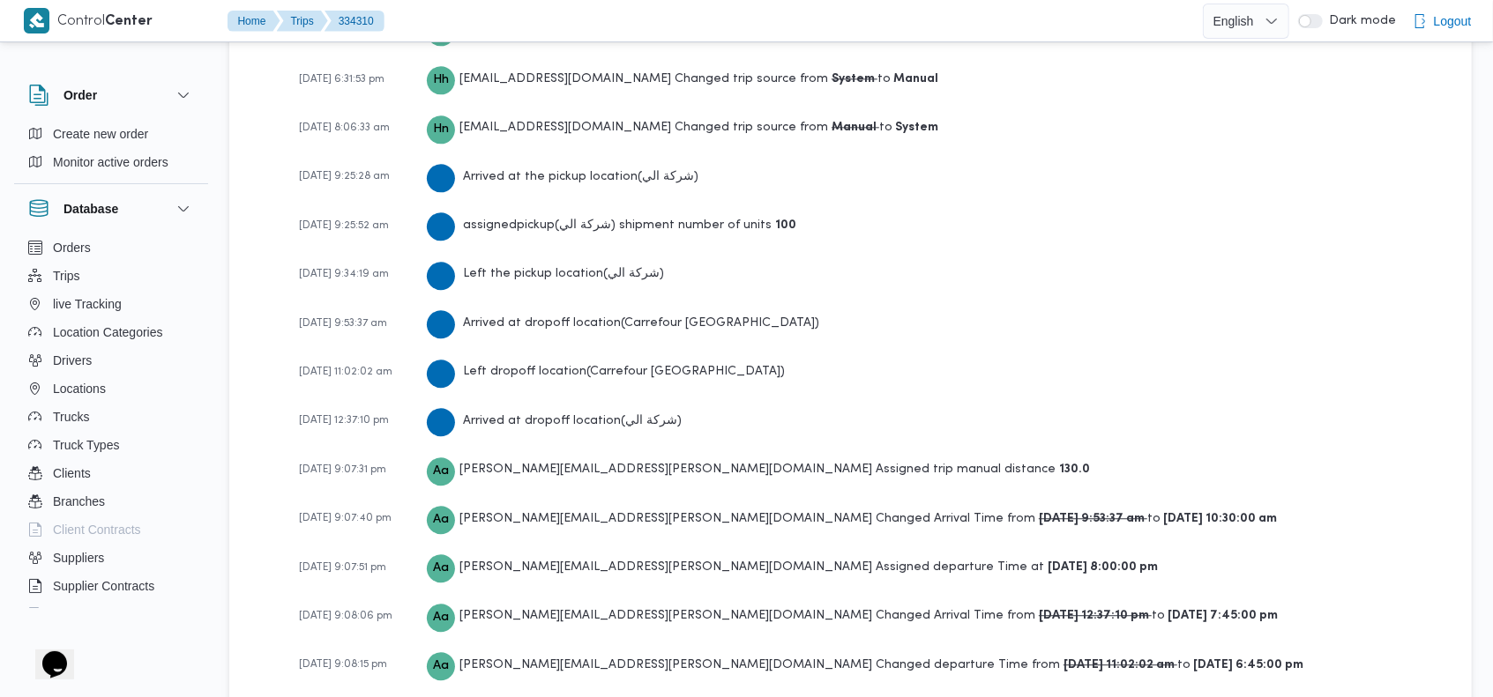
scroll to position [2961, 0]
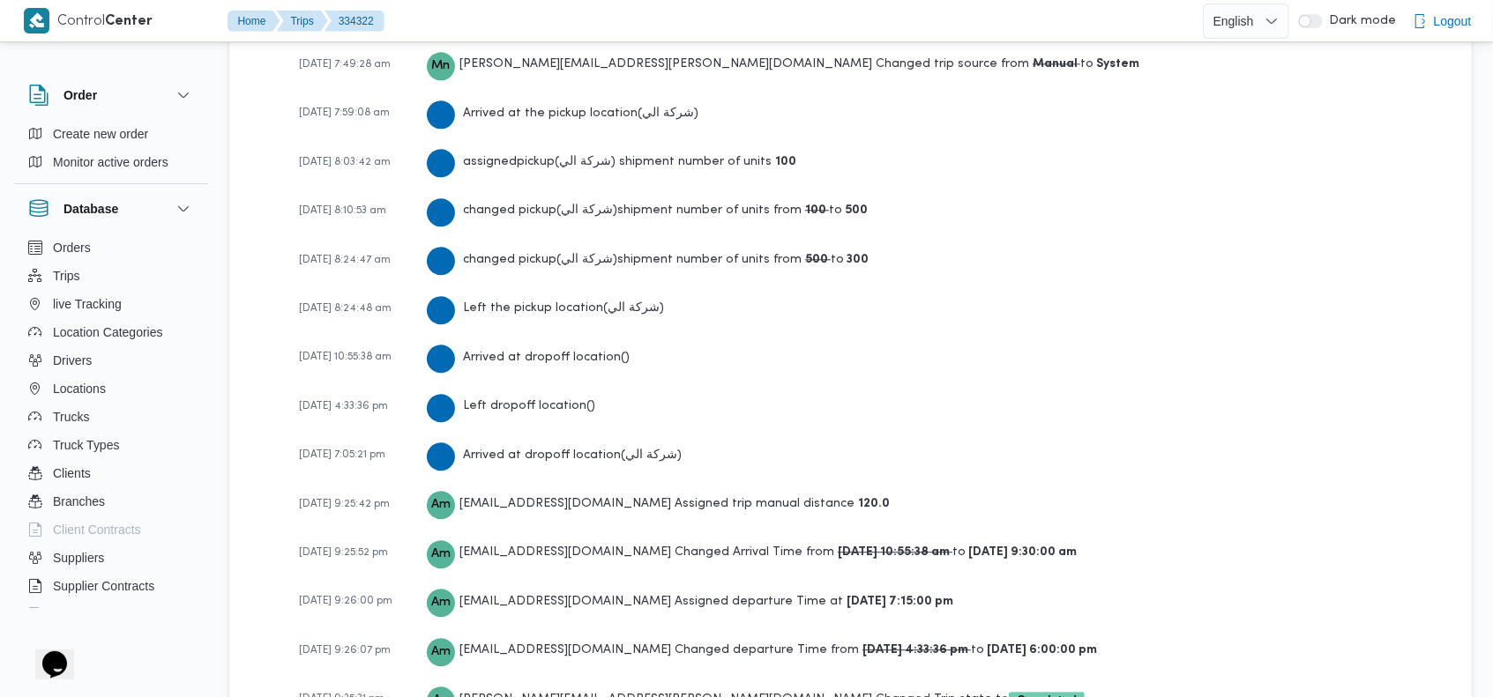
scroll to position [3010, 0]
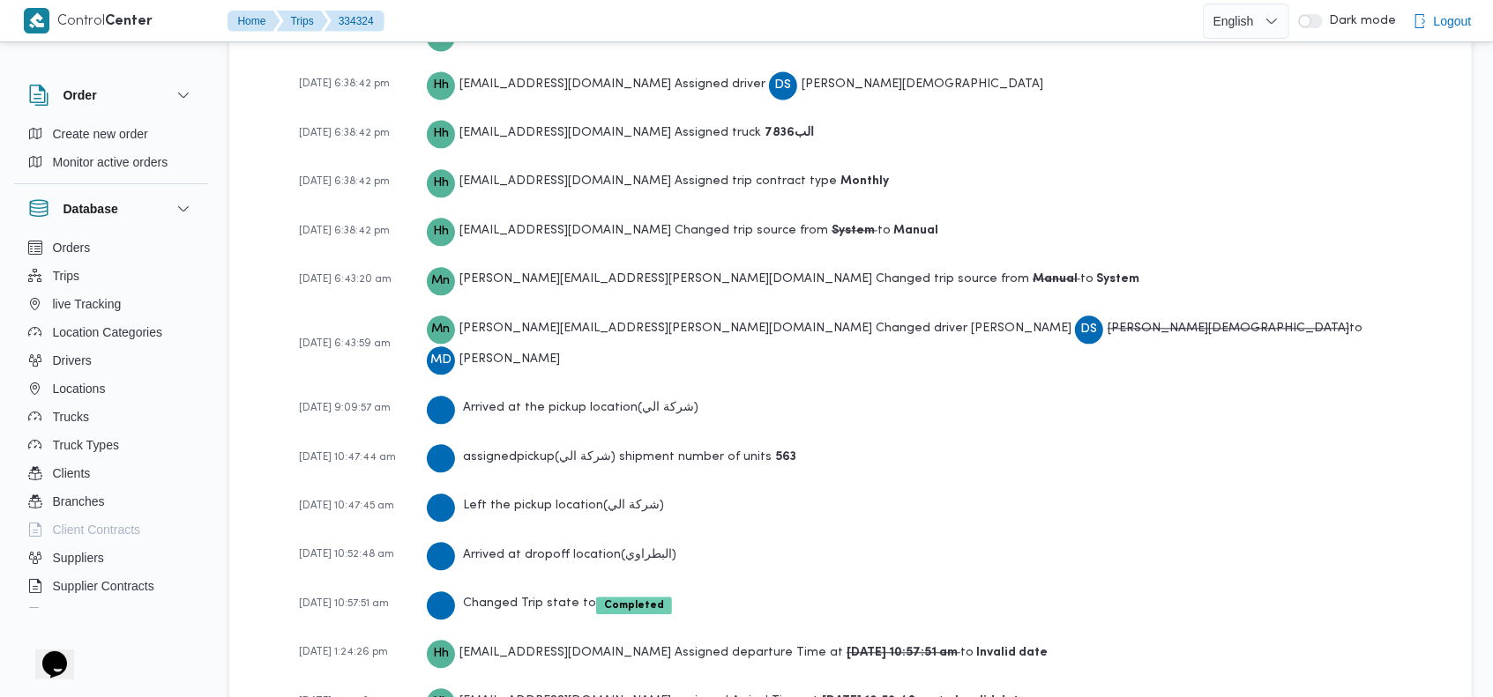
scroll to position [2814, 0]
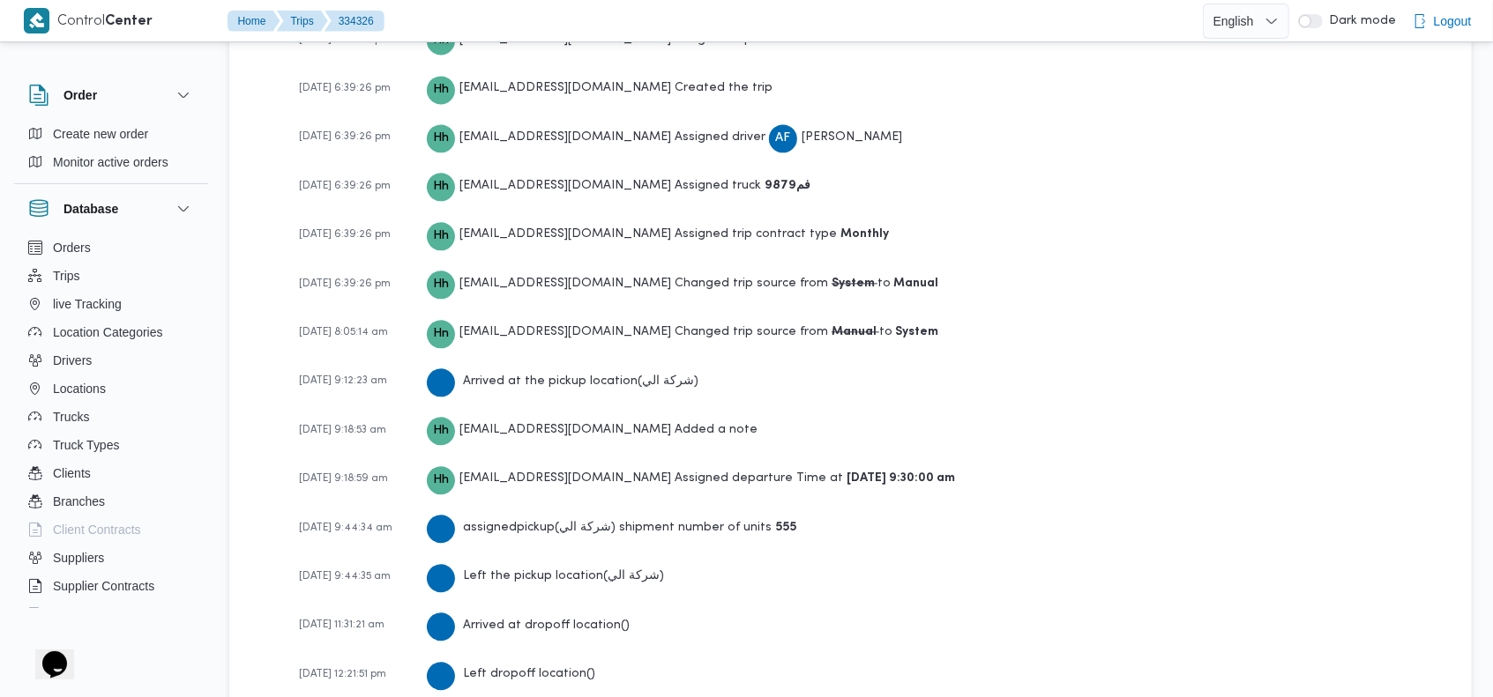
scroll to position [3111, 0]
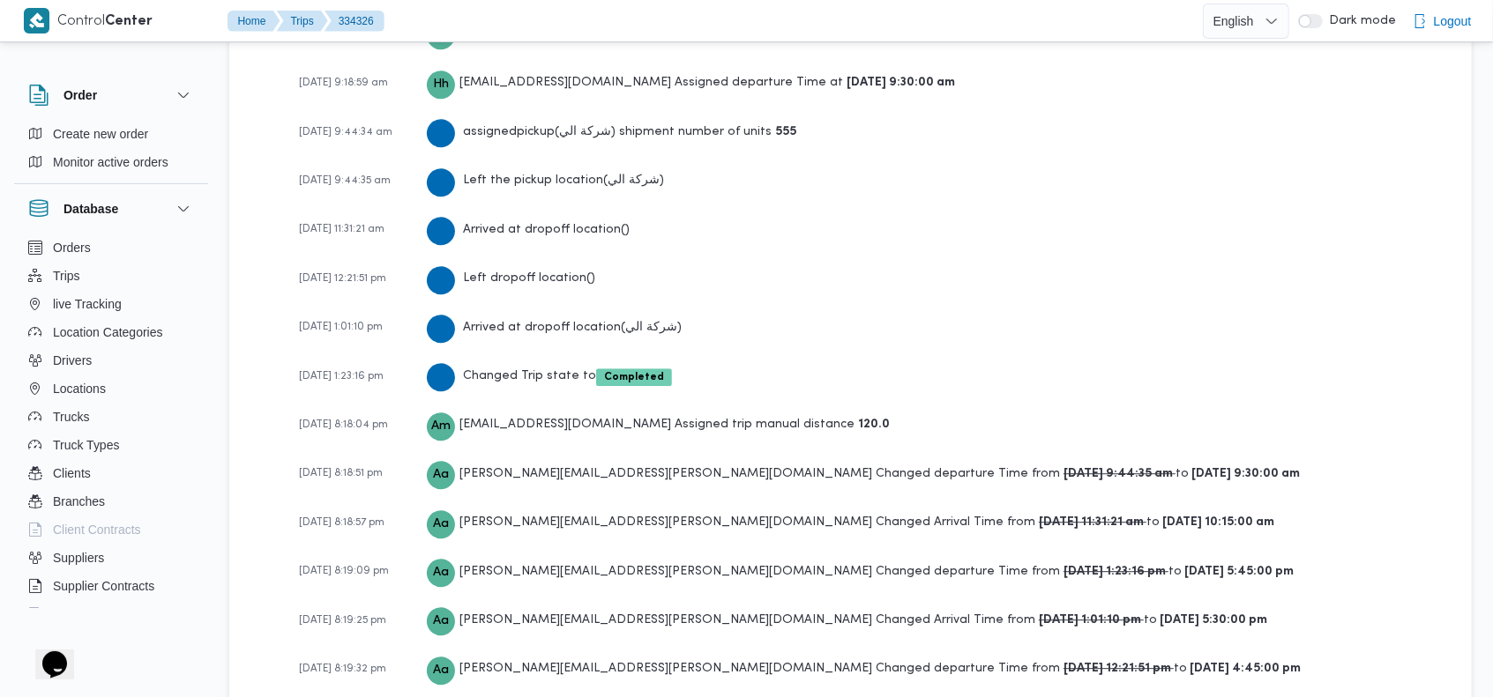
scroll to position [3111, 0]
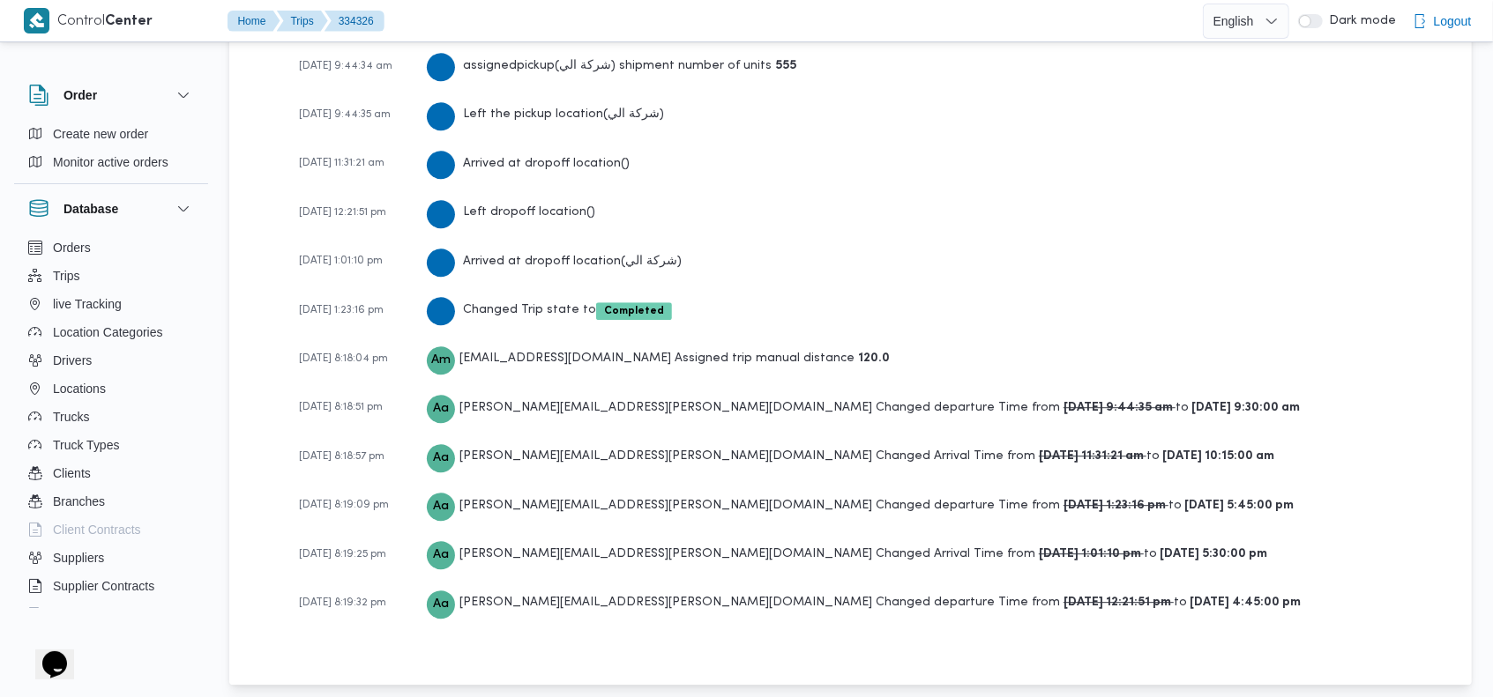
click at [1283, 265] on div "22-01-2025 12:01:56 pm Hh hadeer.hesham@illa.com.eg Created the trip 22-01-2025…" at bounding box center [865, 50] width 1133 height 1190
click at [1270, 346] on div "01-09-2025 8:18:04 pm Am assem.mohamed@illa.com.eg Assigned trip manual distanc…" at bounding box center [865, 358] width 1133 height 31
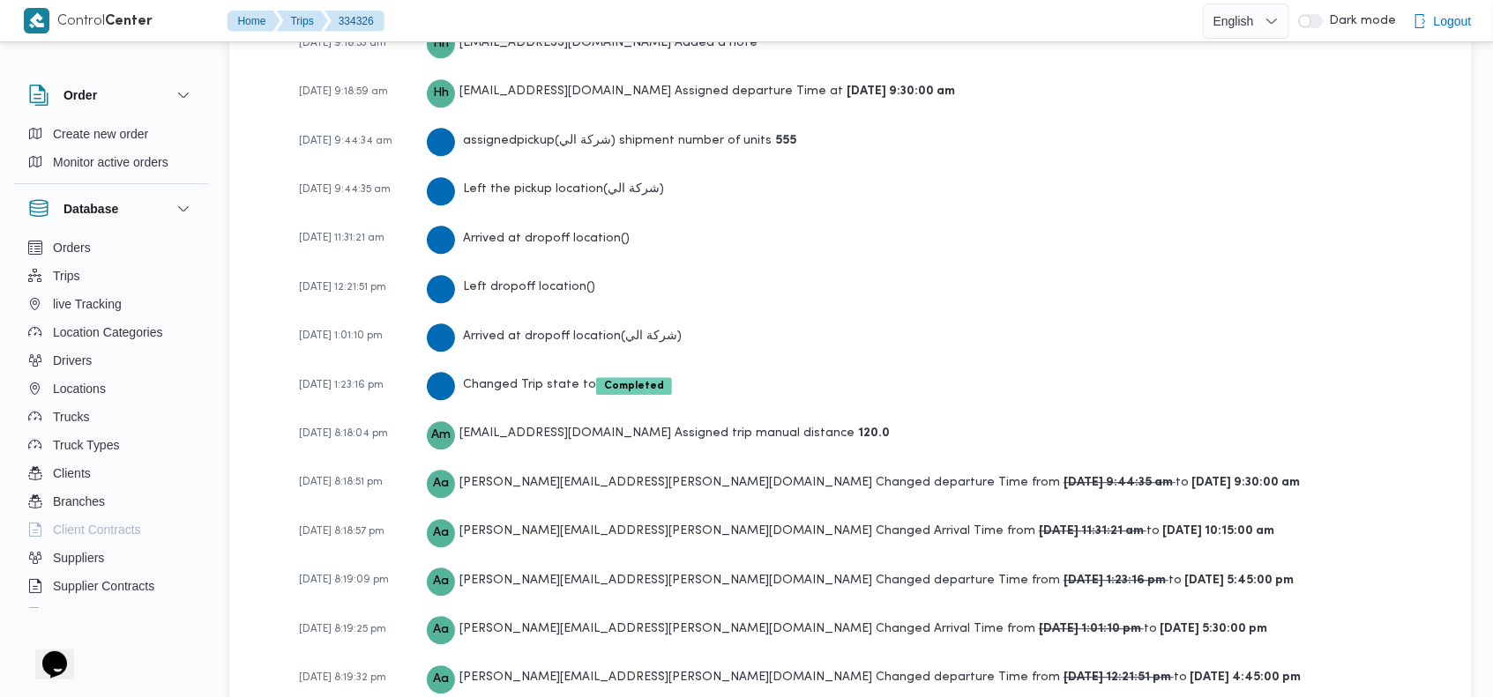
scroll to position [3111, 0]
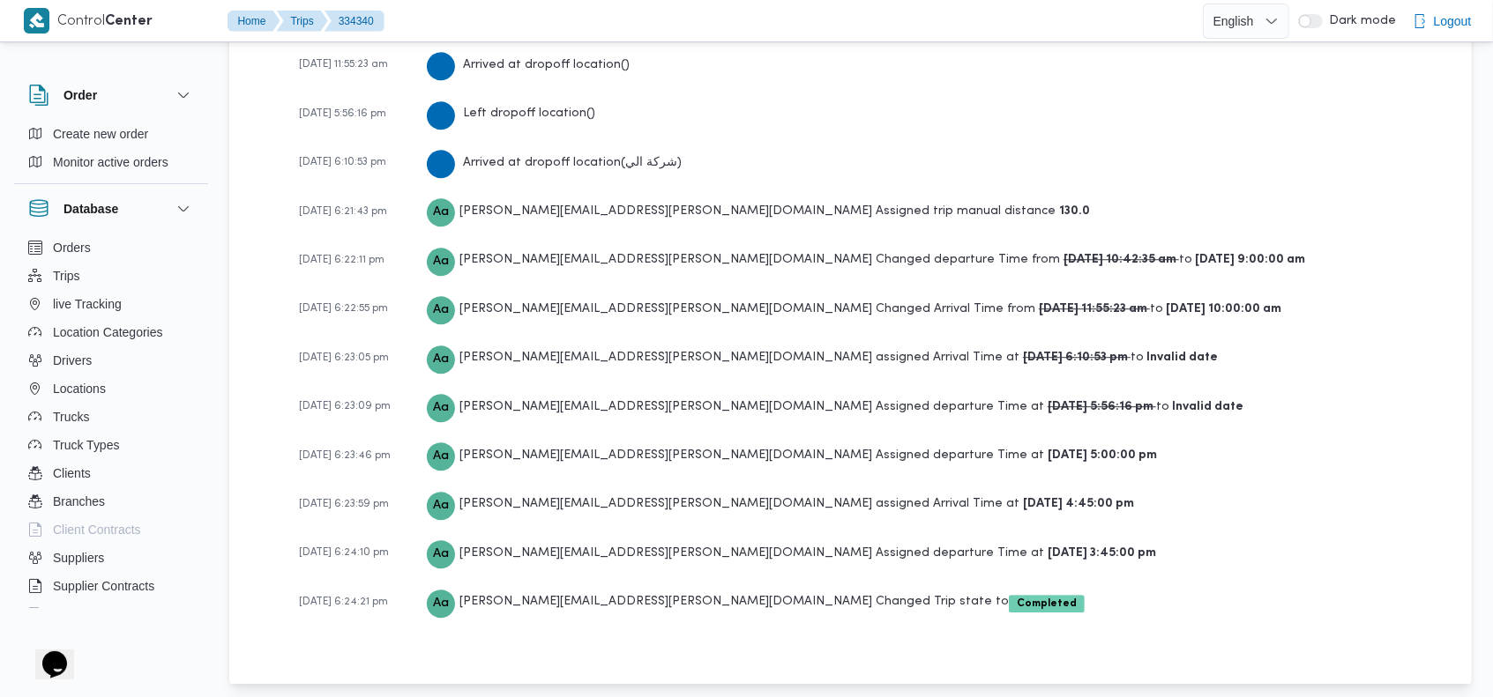
scroll to position [3210, 0]
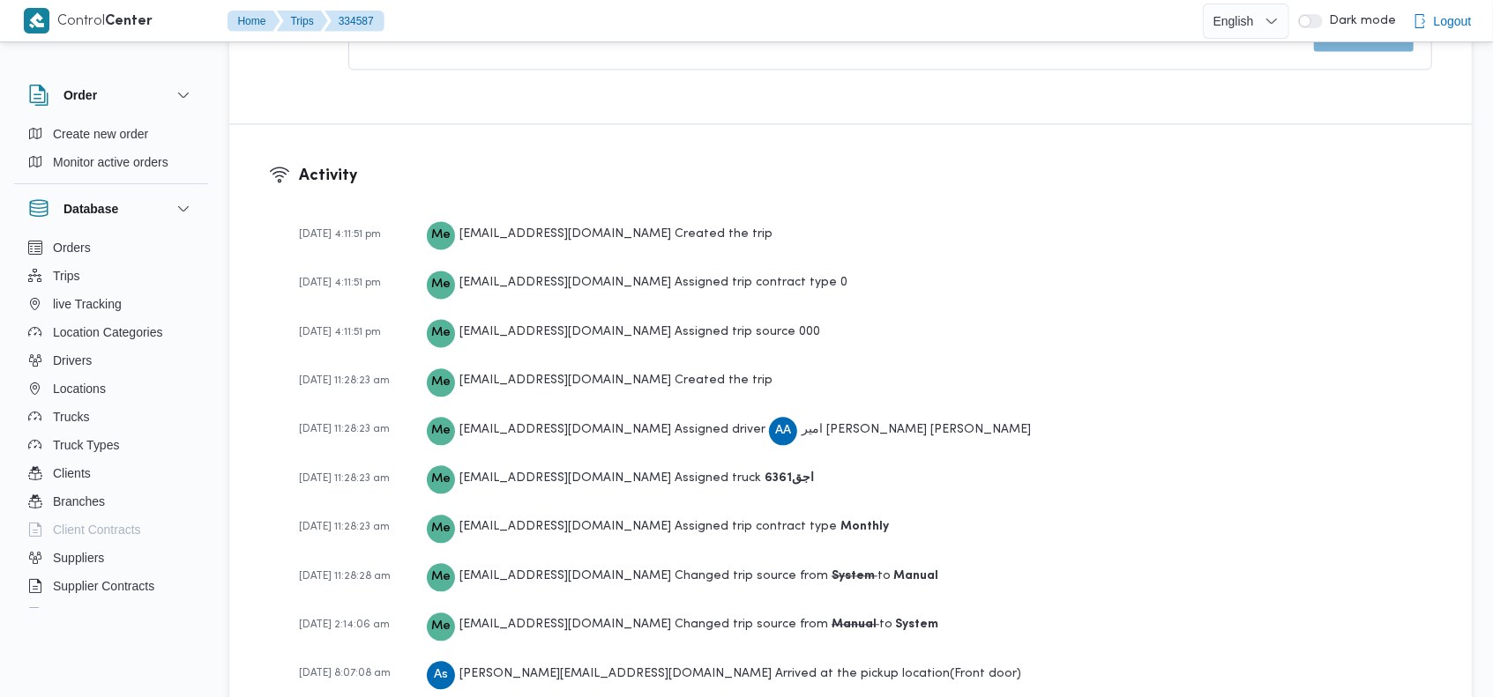
scroll to position [2604, 0]
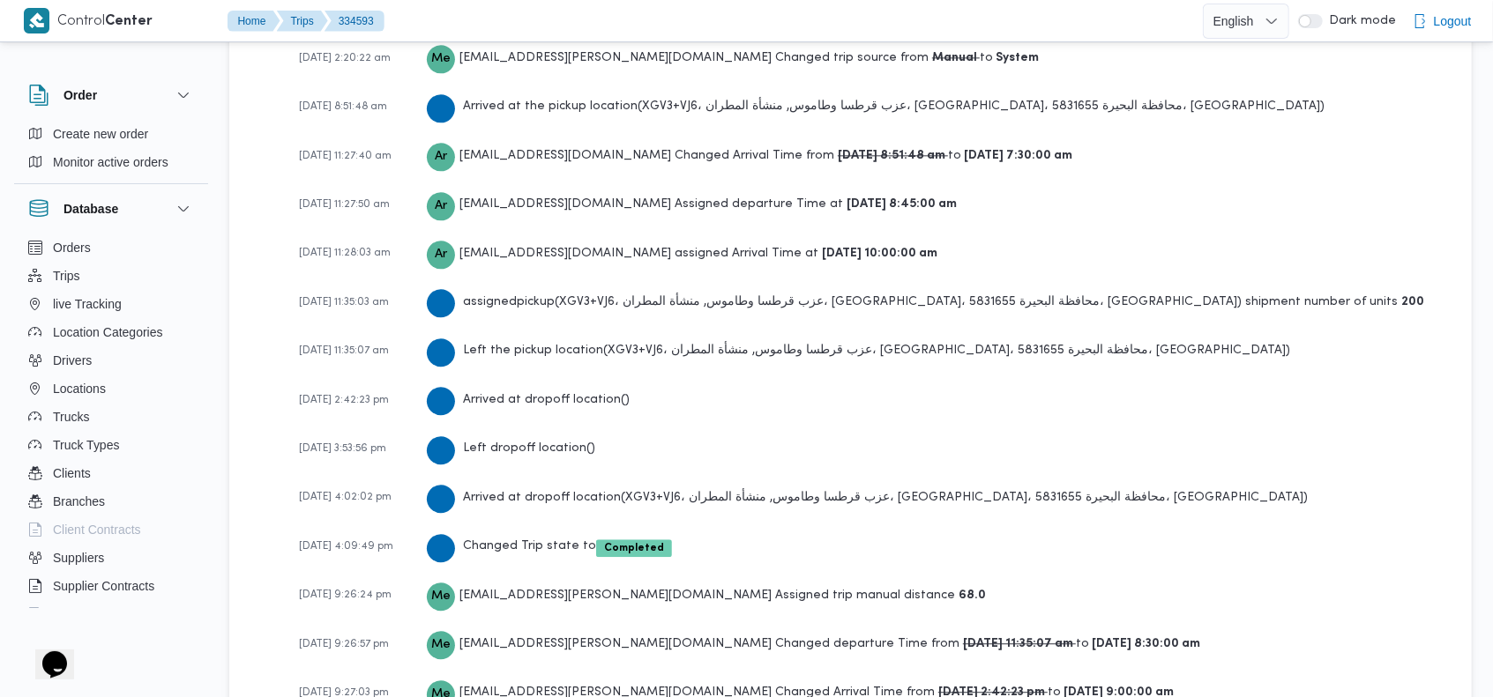
scroll to position [2846, 0]
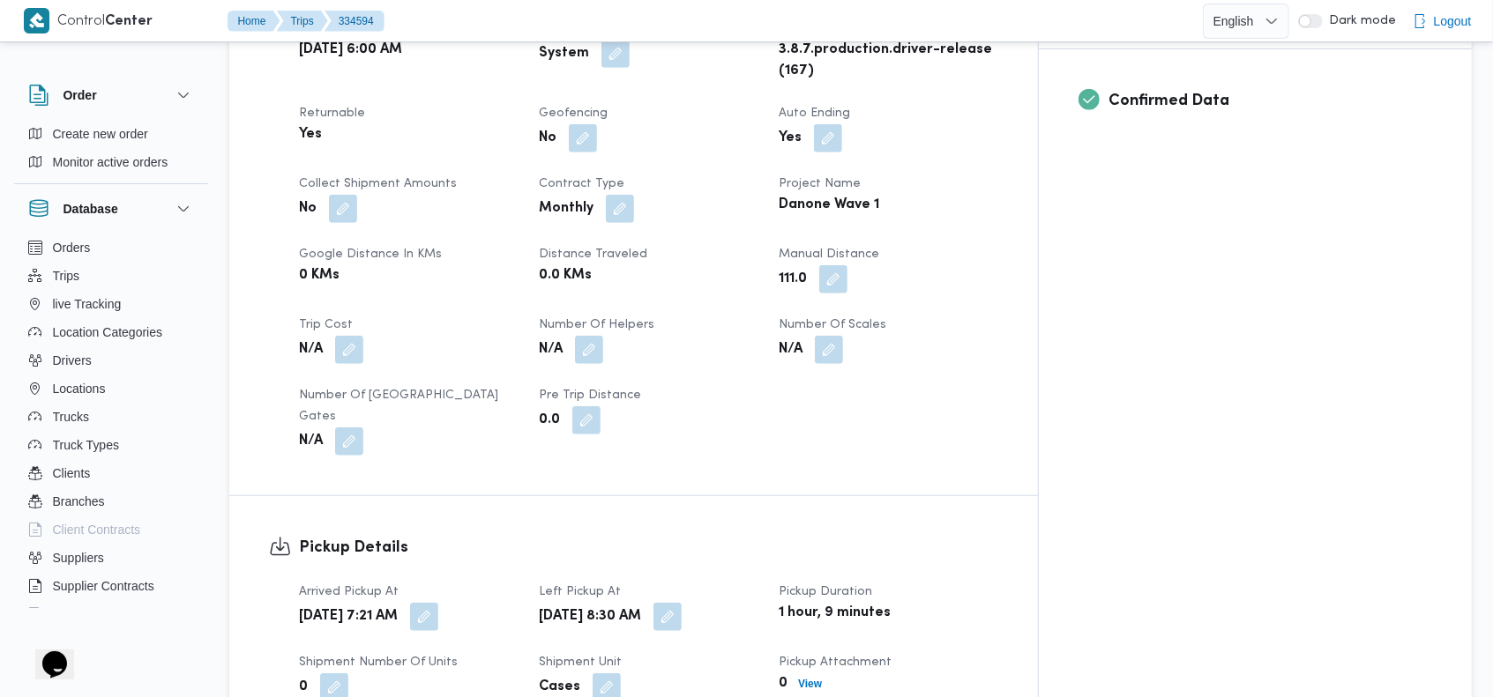
scroll to position [2796, 0]
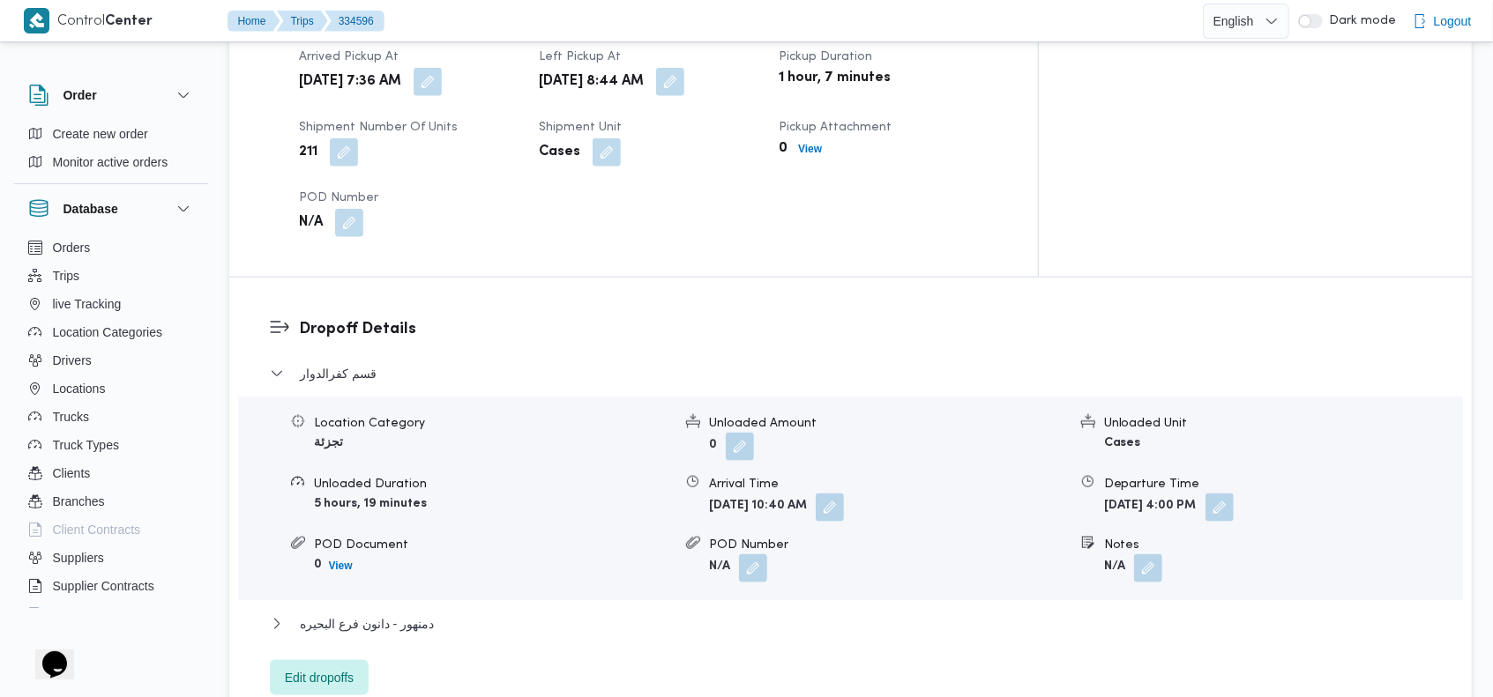
scroll to position [2747, 0]
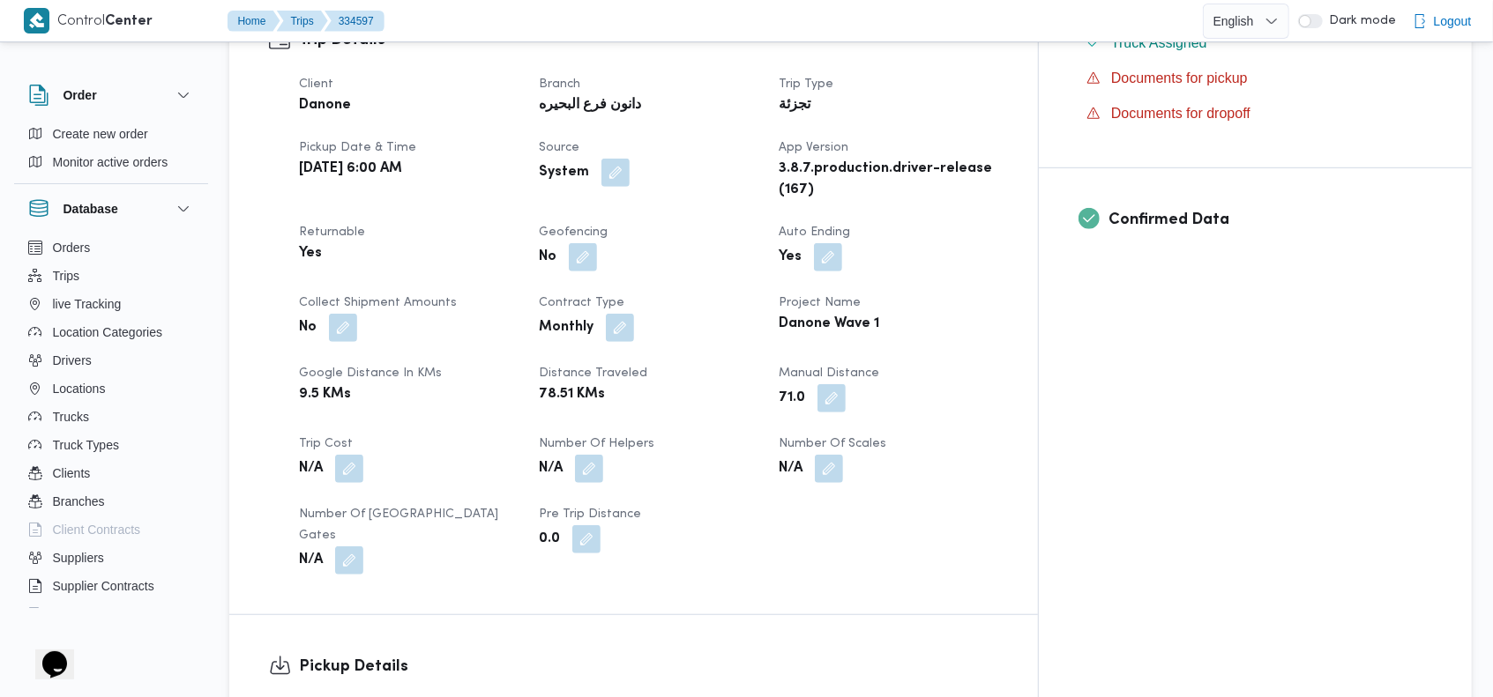
scroll to position [2747, 0]
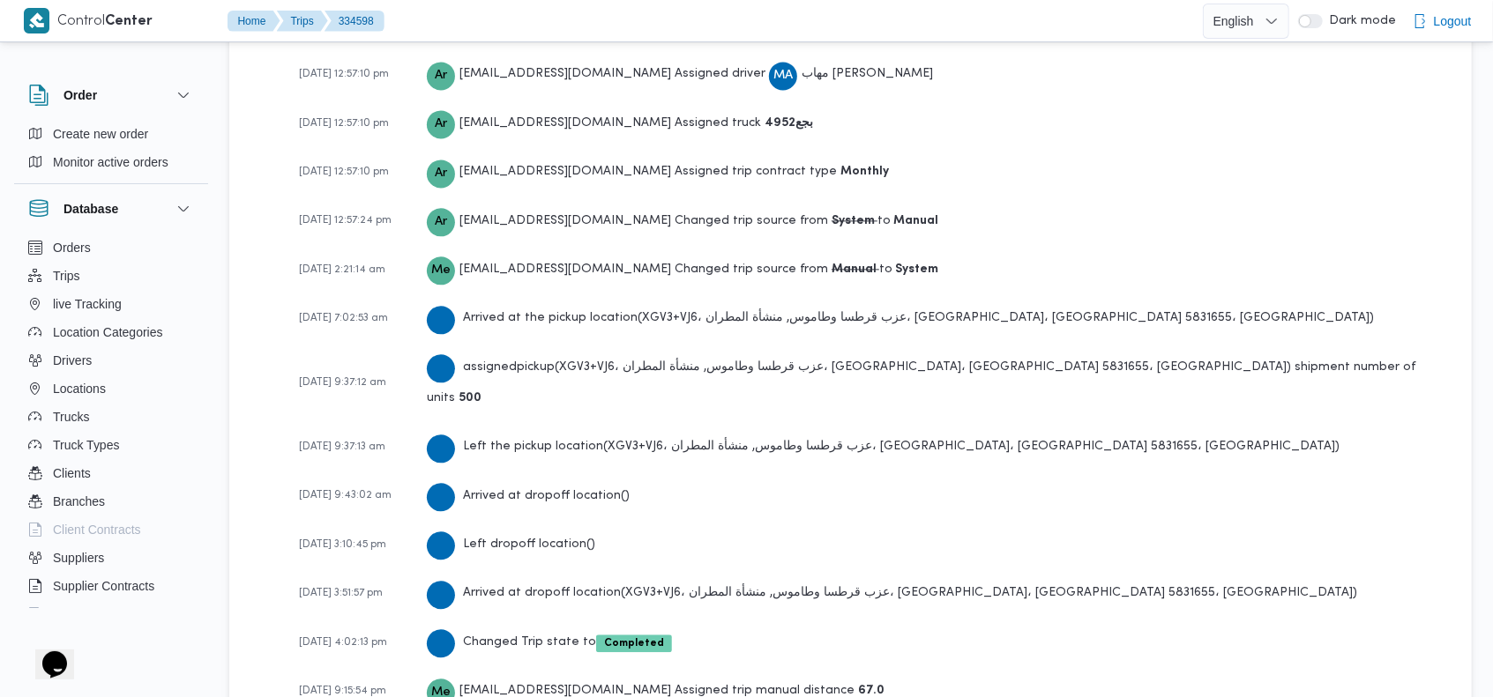
scroll to position [2597, 0]
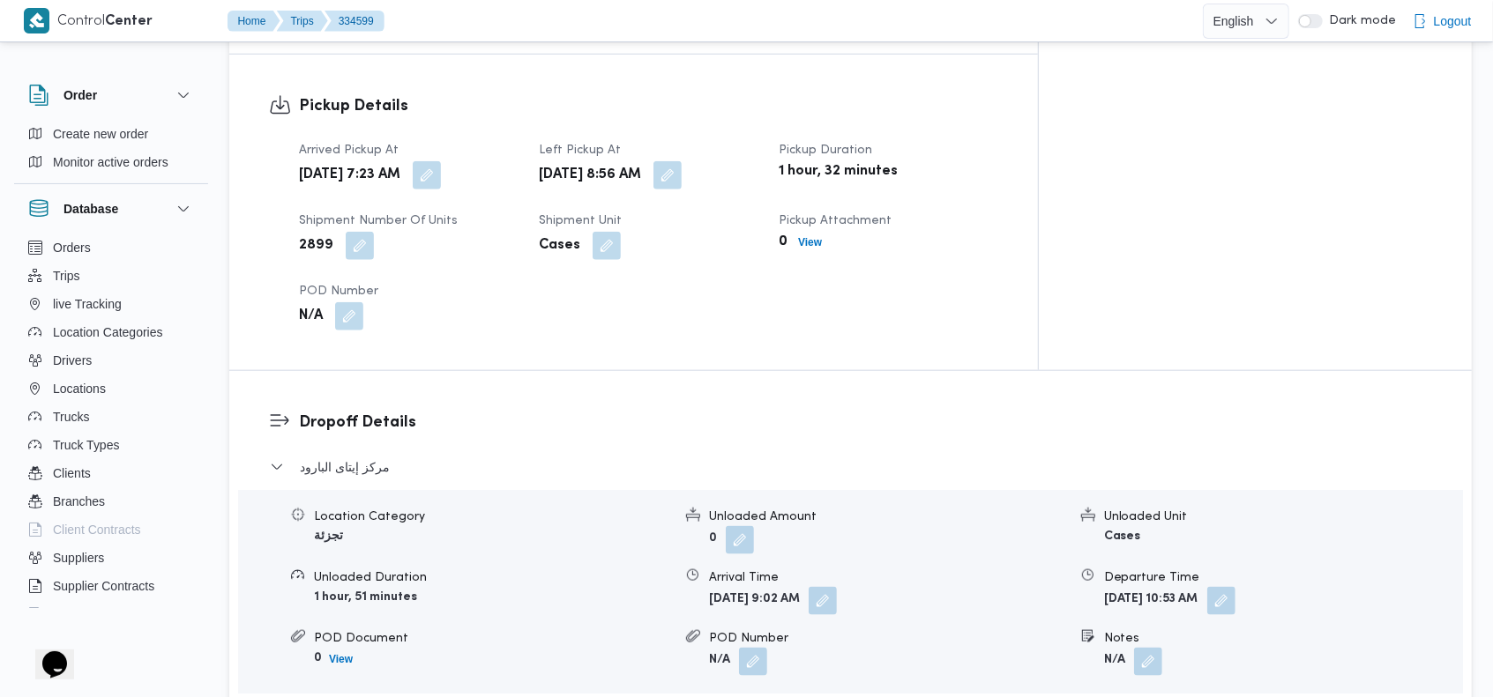
scroll to position [2793, 0]
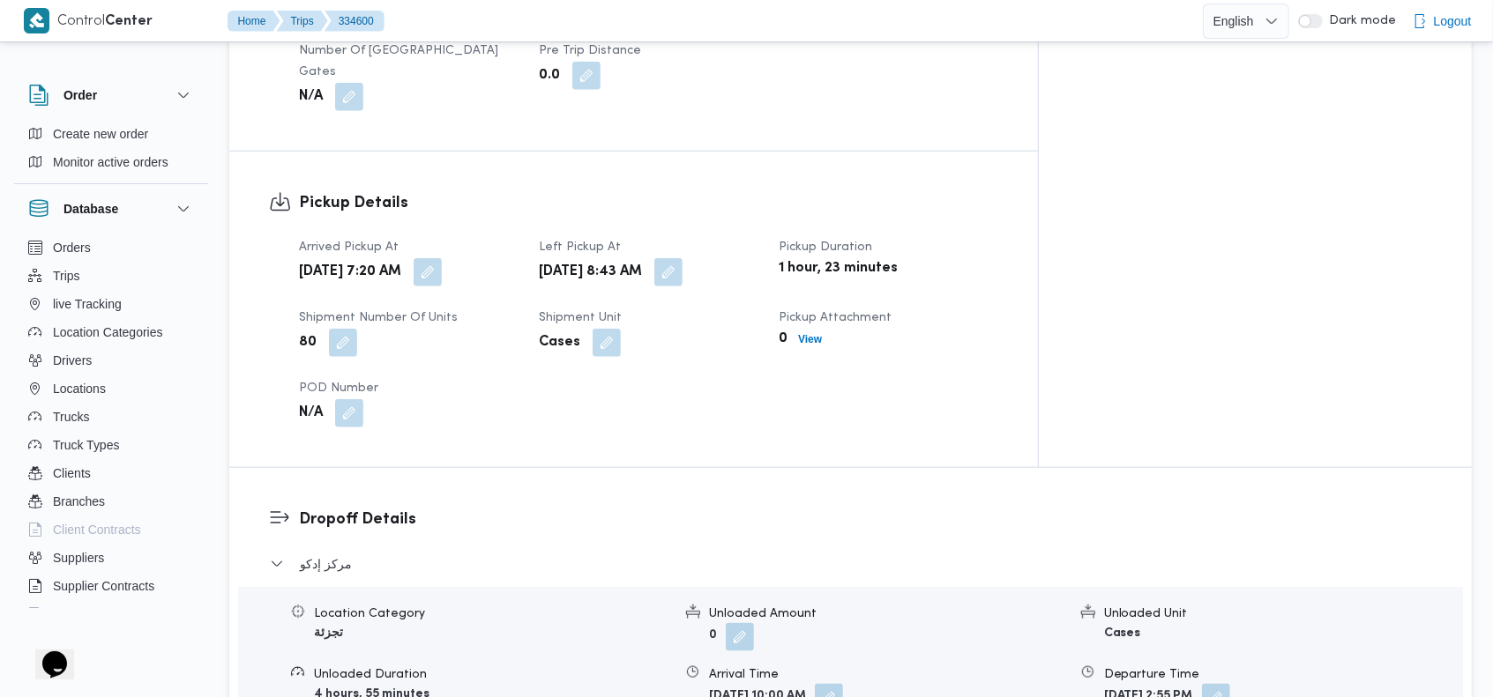
scroll to position [2646, 0]
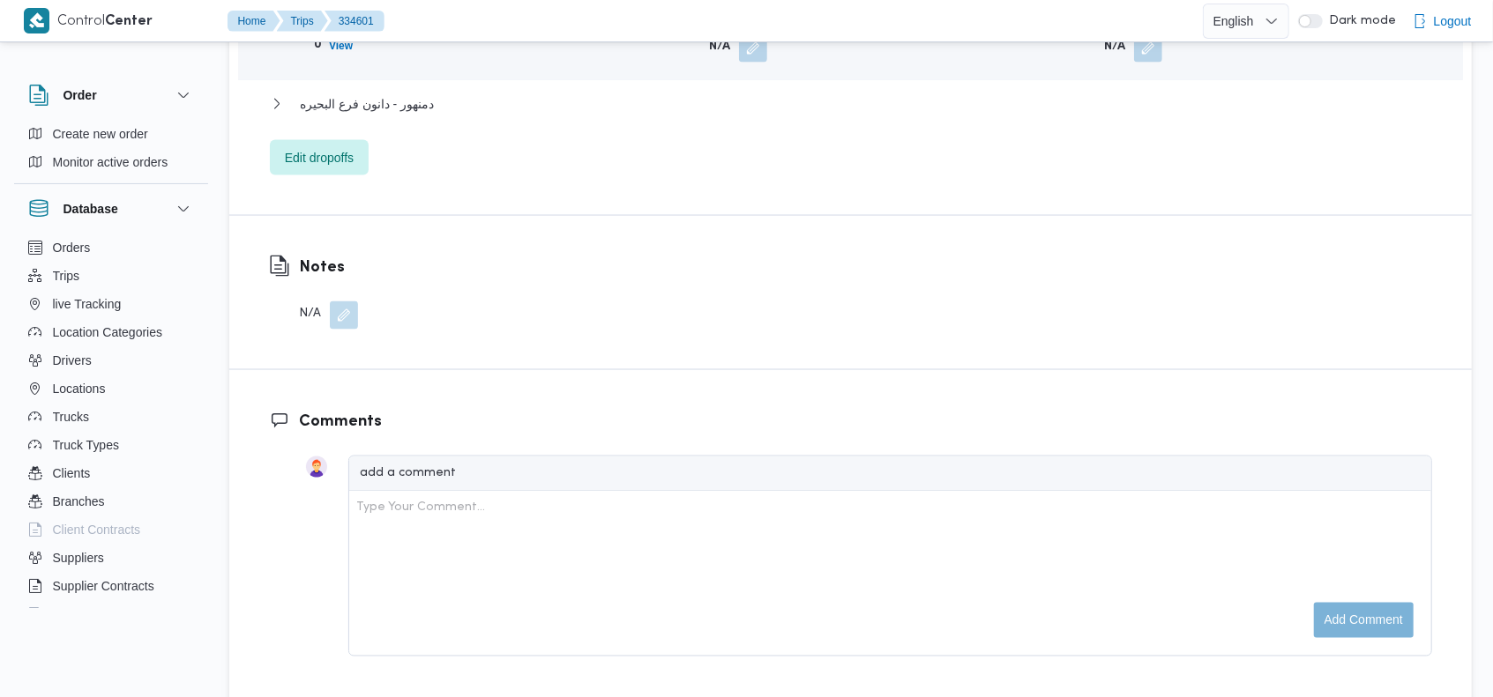
scroll to position [2696, 0]
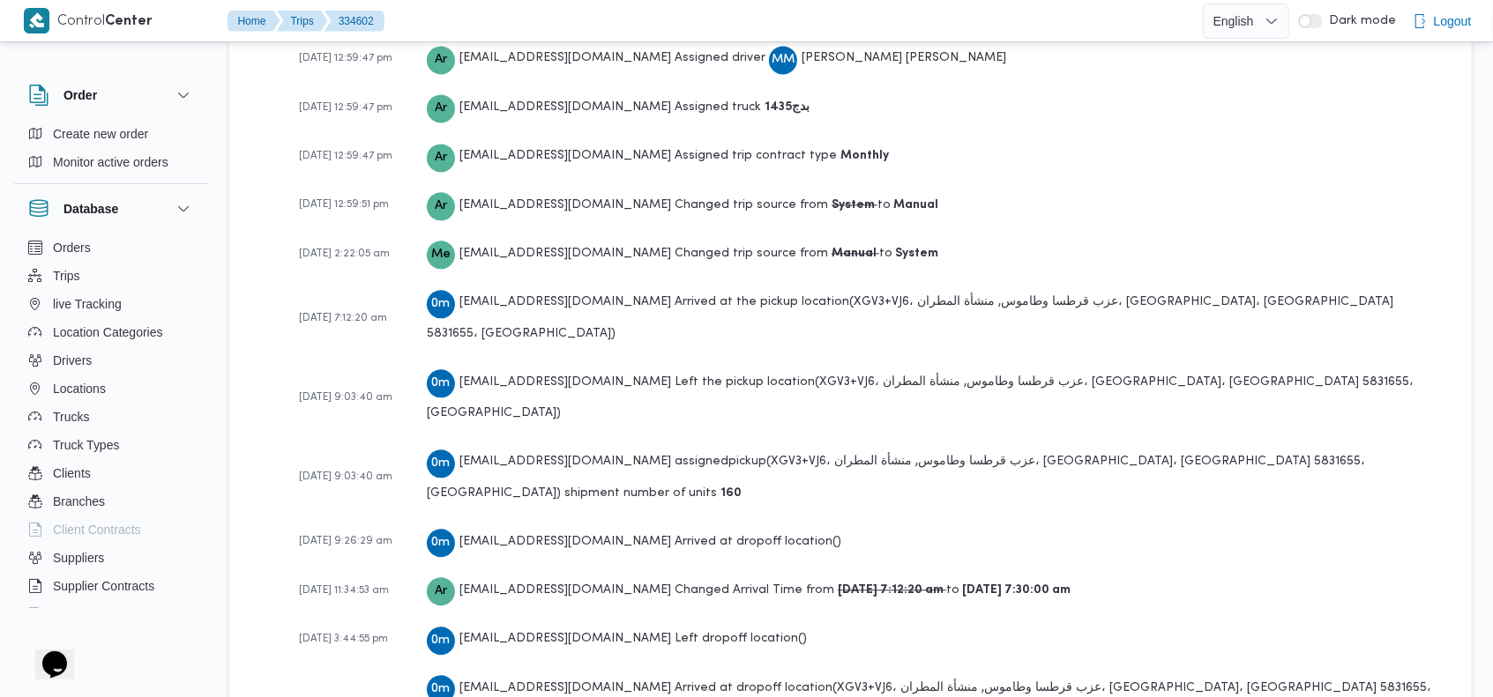
scroll to position [2646, 0]
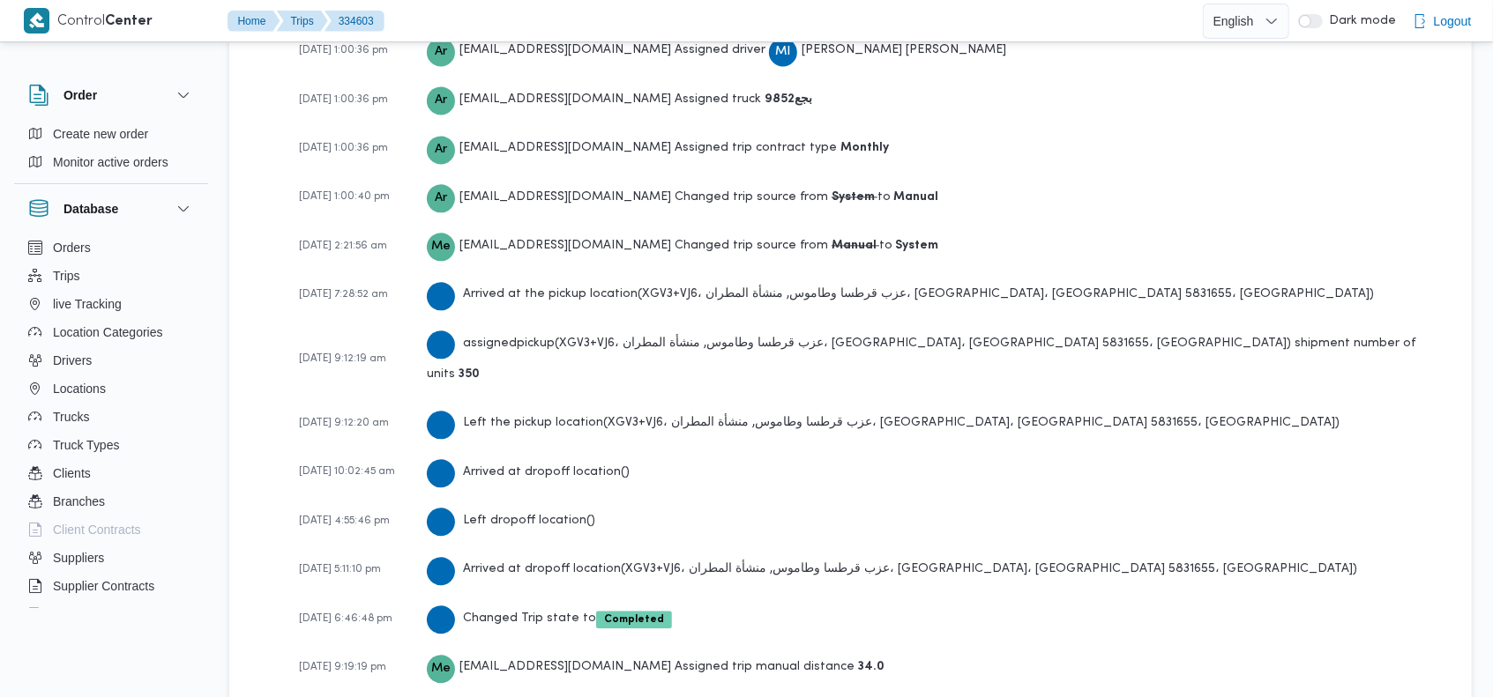
scroll to position [2625, 0]
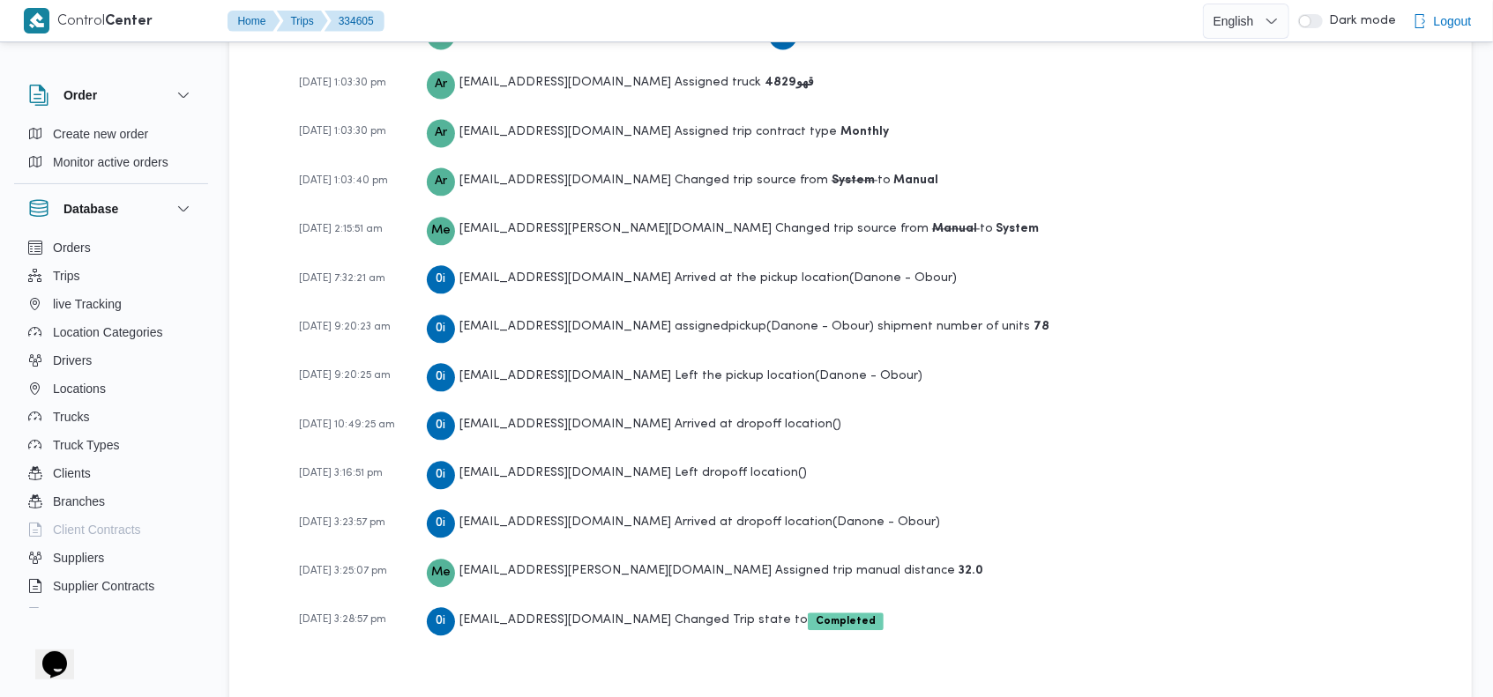
scroll to position [2646, 0]
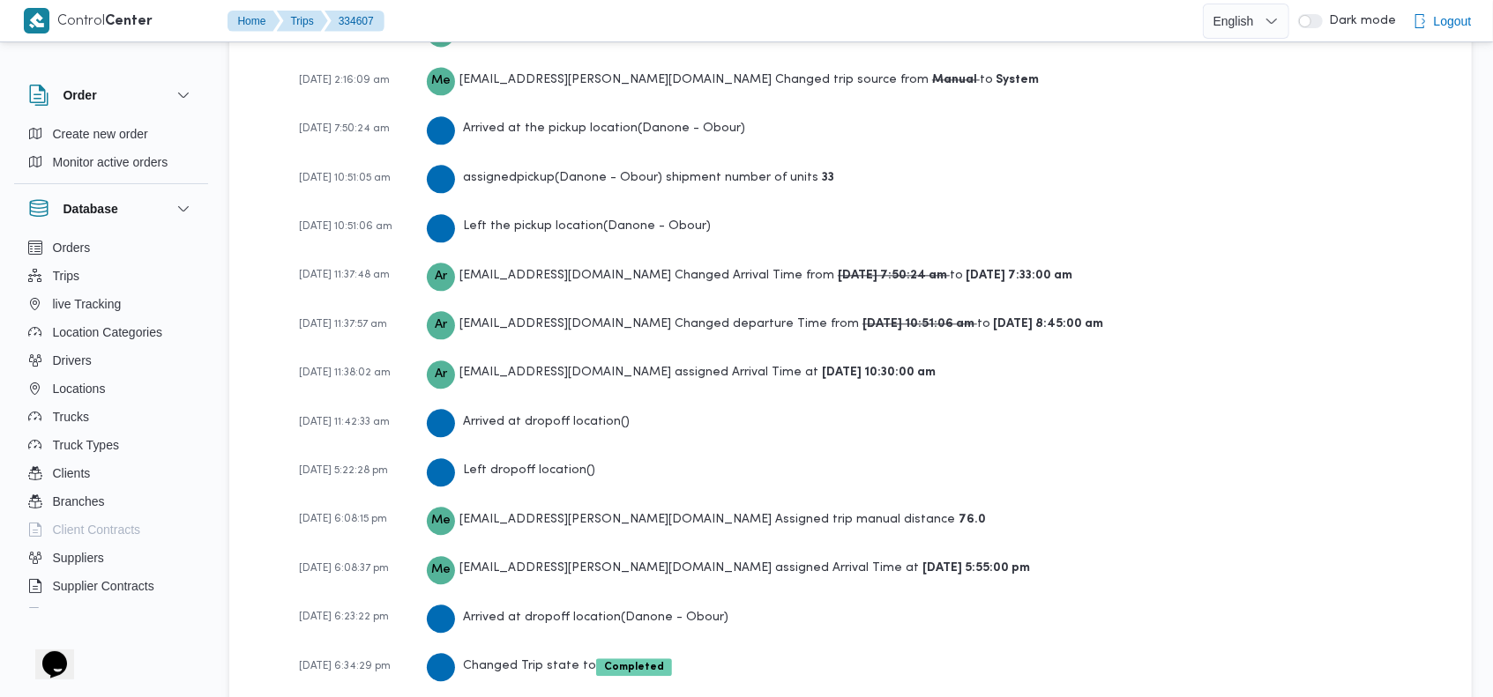
scroll to position [2897, 0]
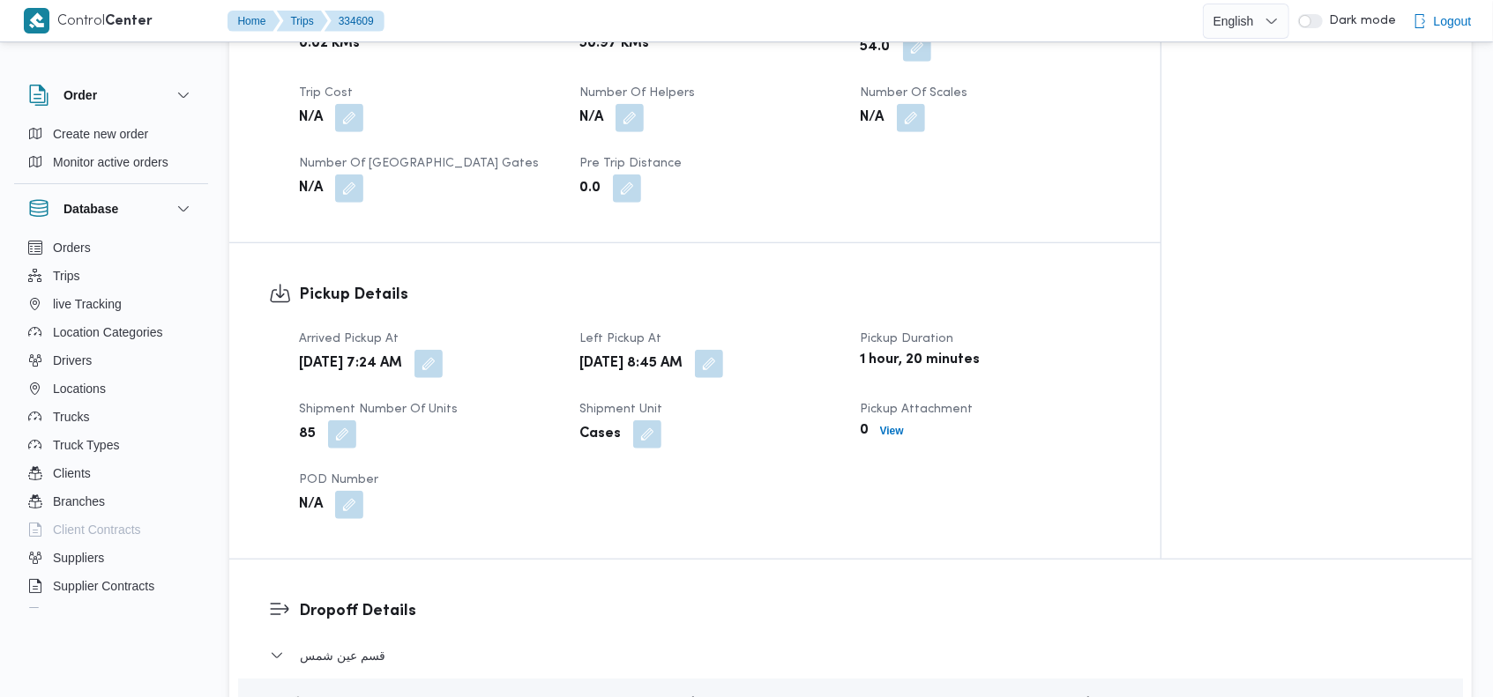
scroll to position [925, 0]
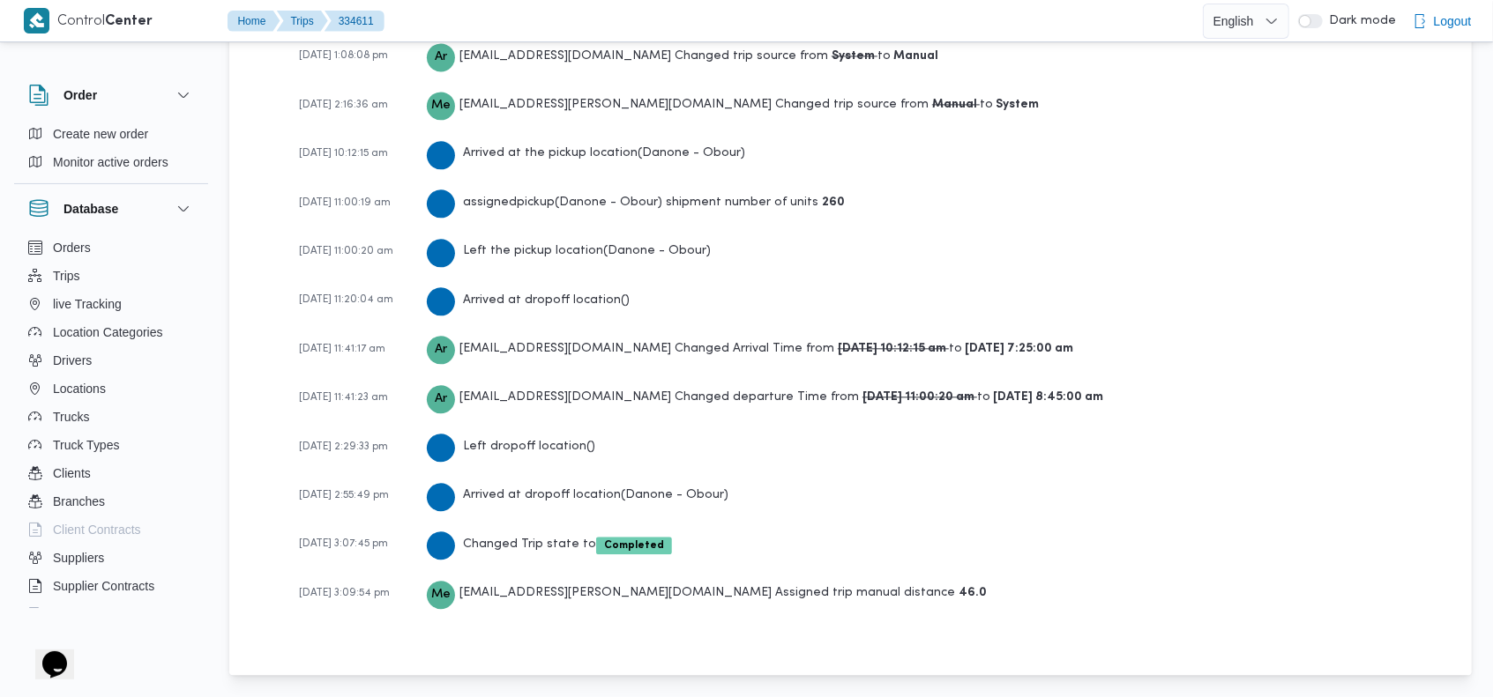
scroll to position [2650, 0]
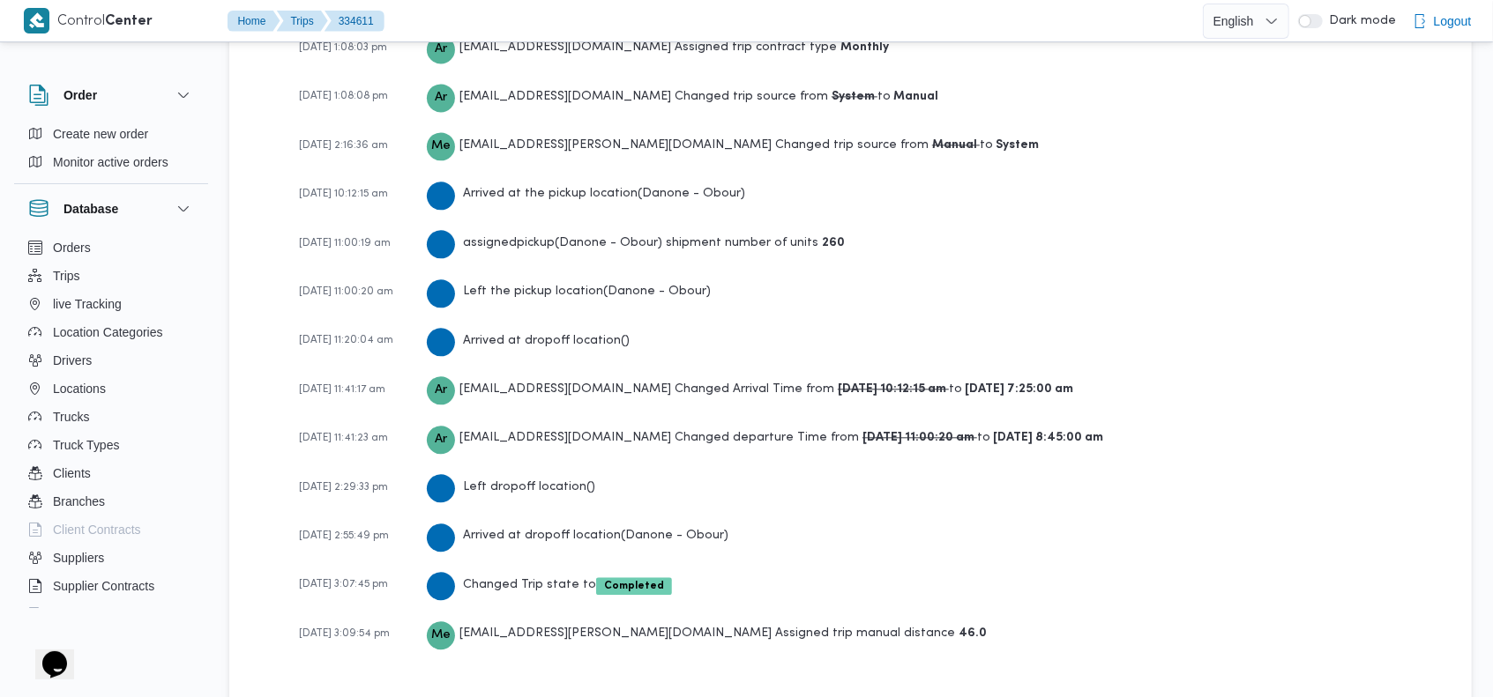
scroll to position [2696, 0]
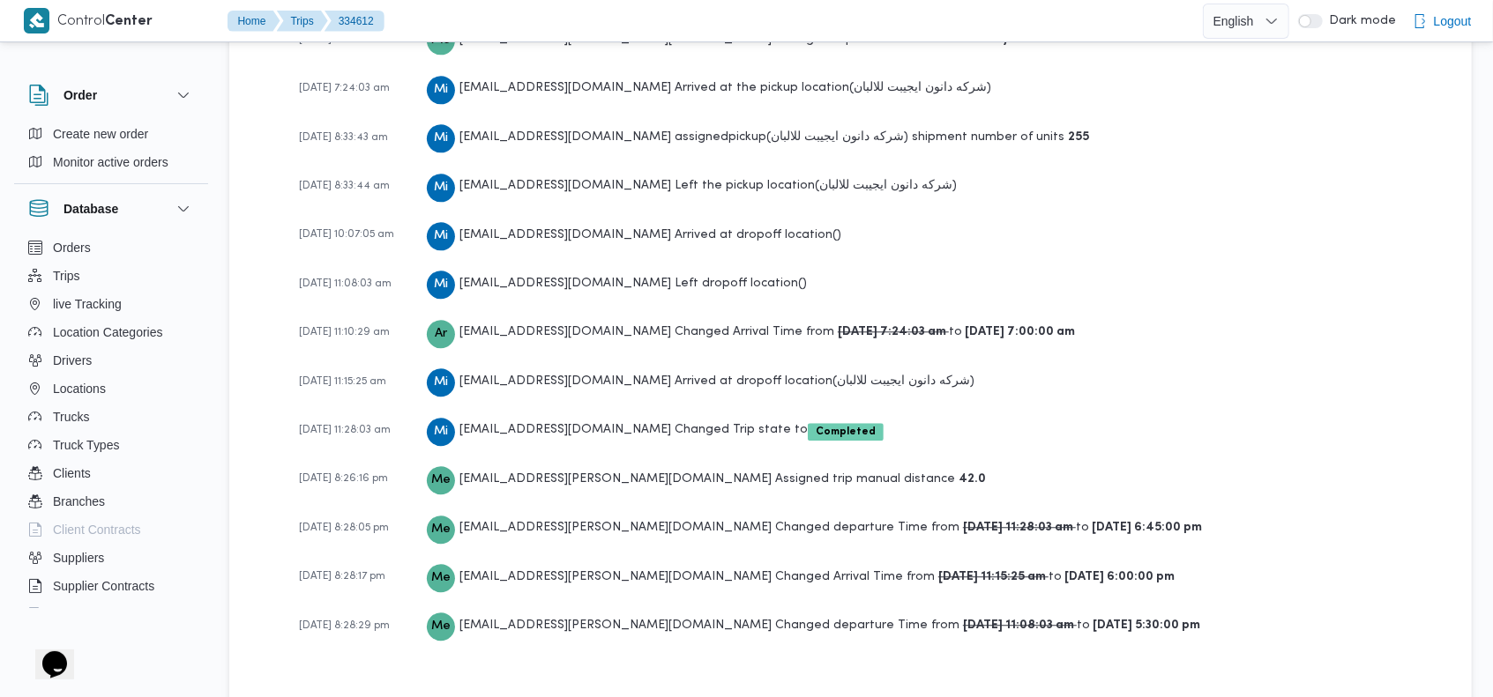
scroll to position [2796, 0]
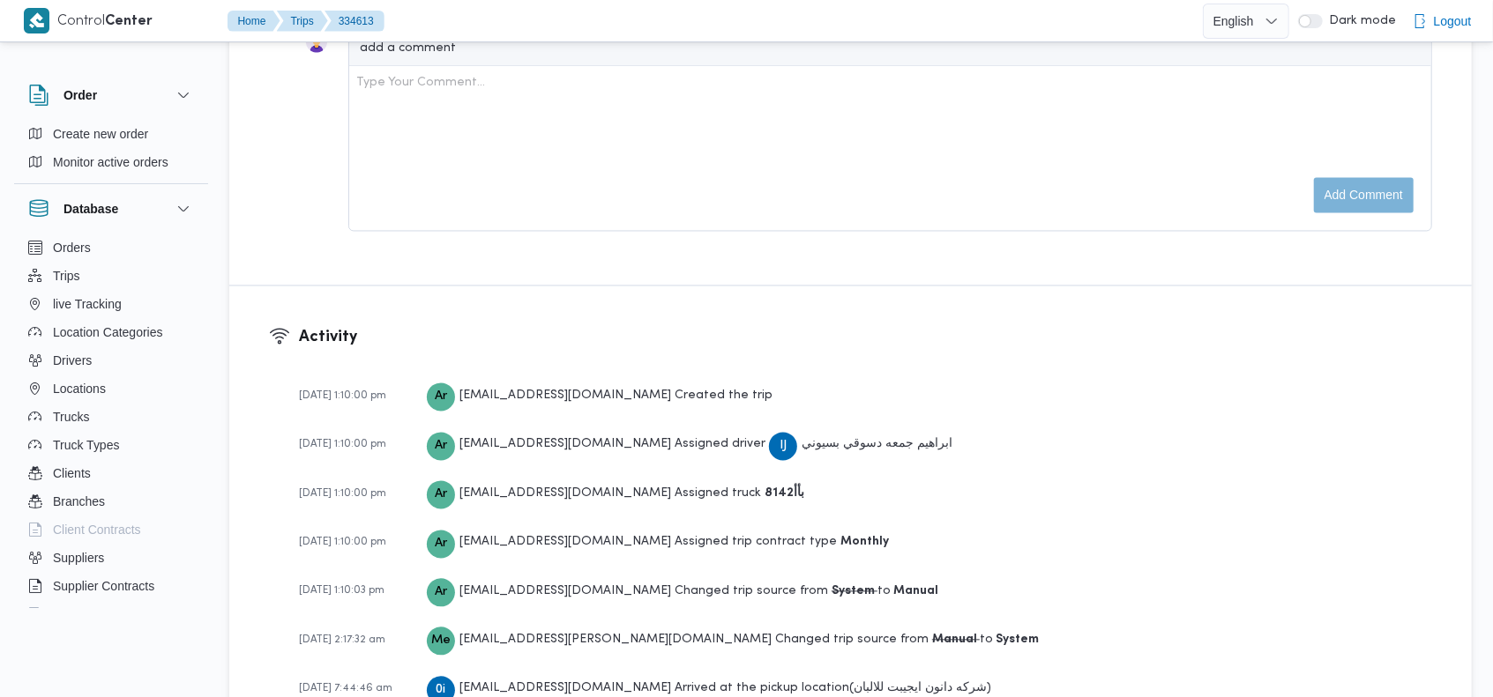
scroll to position [2214, 0]
